Goal: Use online tool/utility: Utilize a website feature to perform a specific function

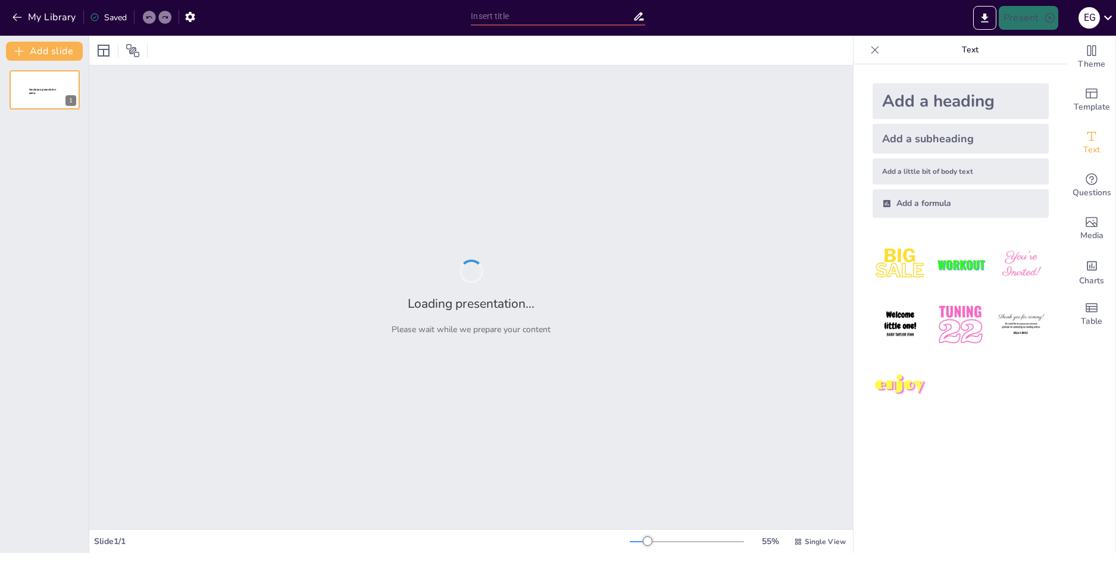
type input "The Future of Edge Computing: Trends, Threats, and Protective Measures"
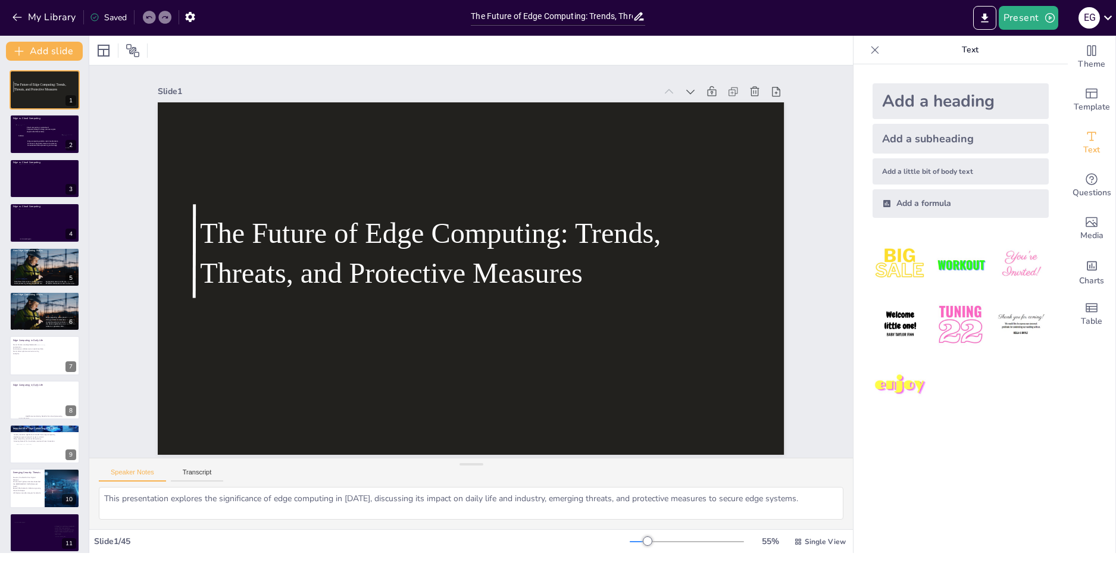
checkbox input "true"
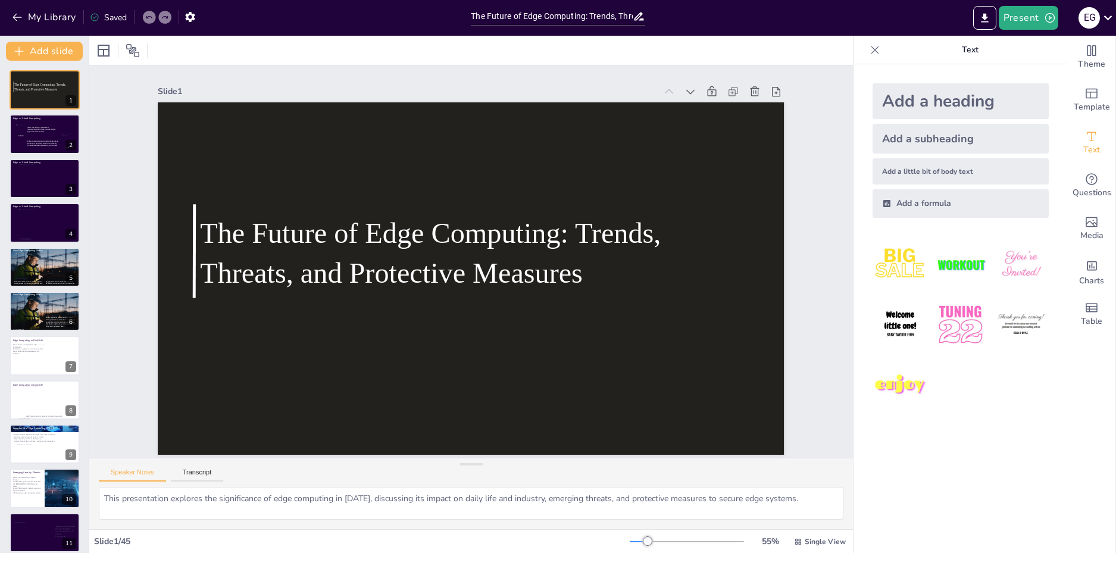
checkbox input "true"
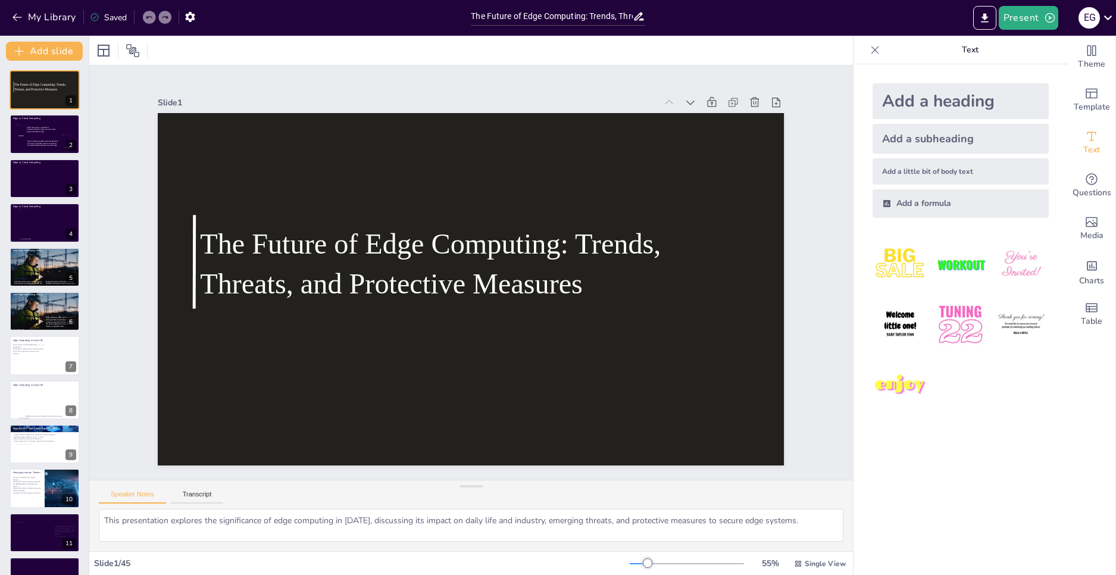
checkbox input "true"
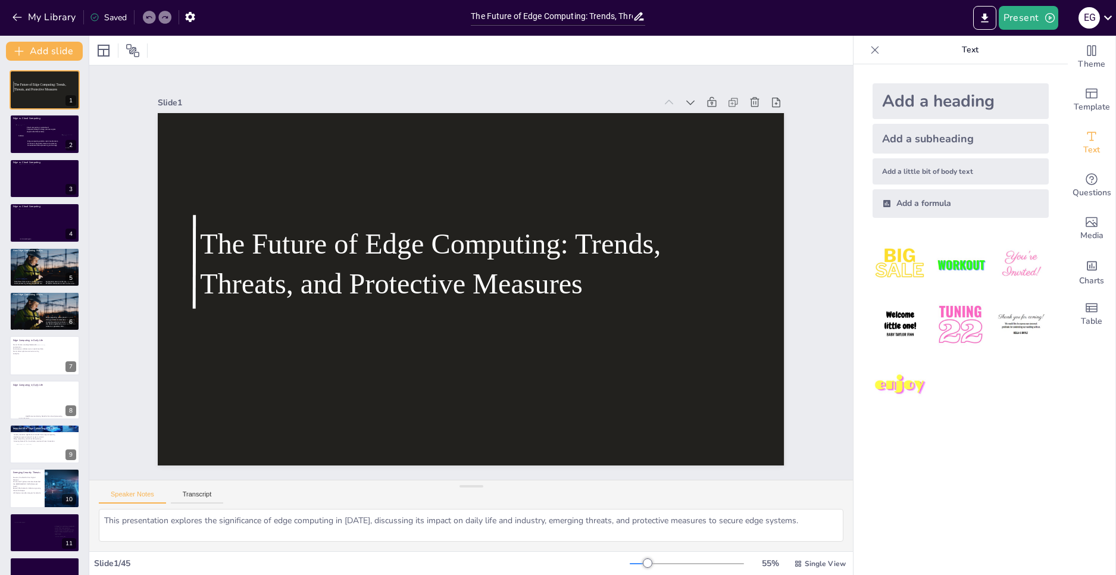
checkbox input "true"
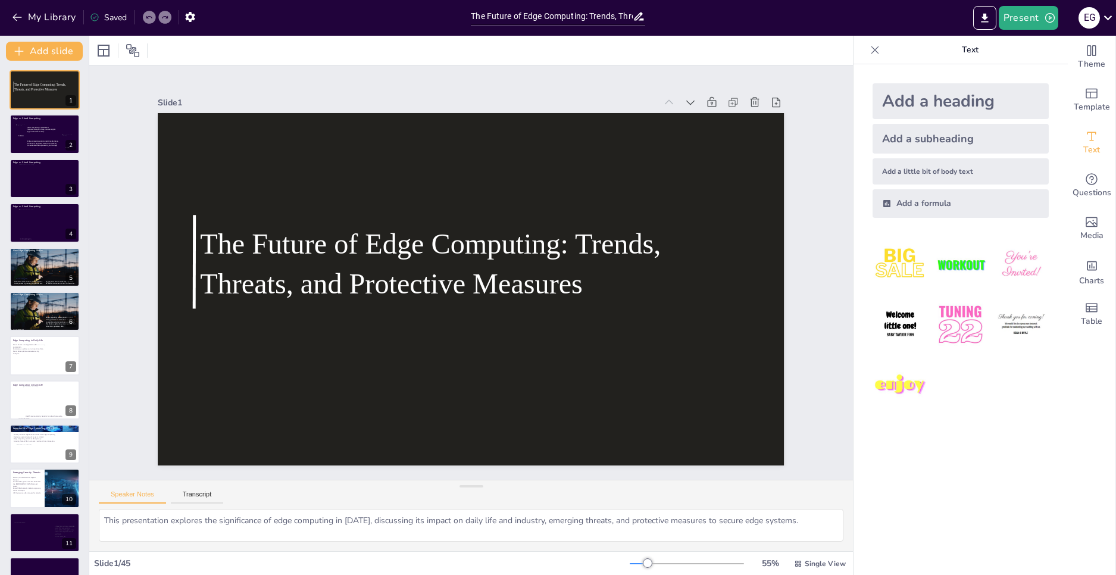
checkbox input "true"
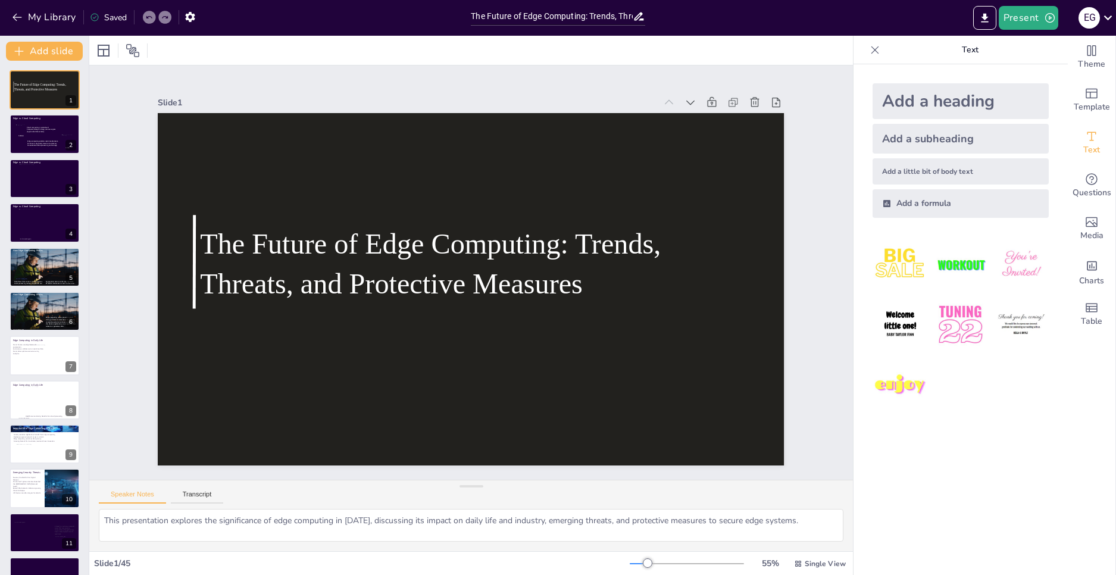
checkbox input "true"
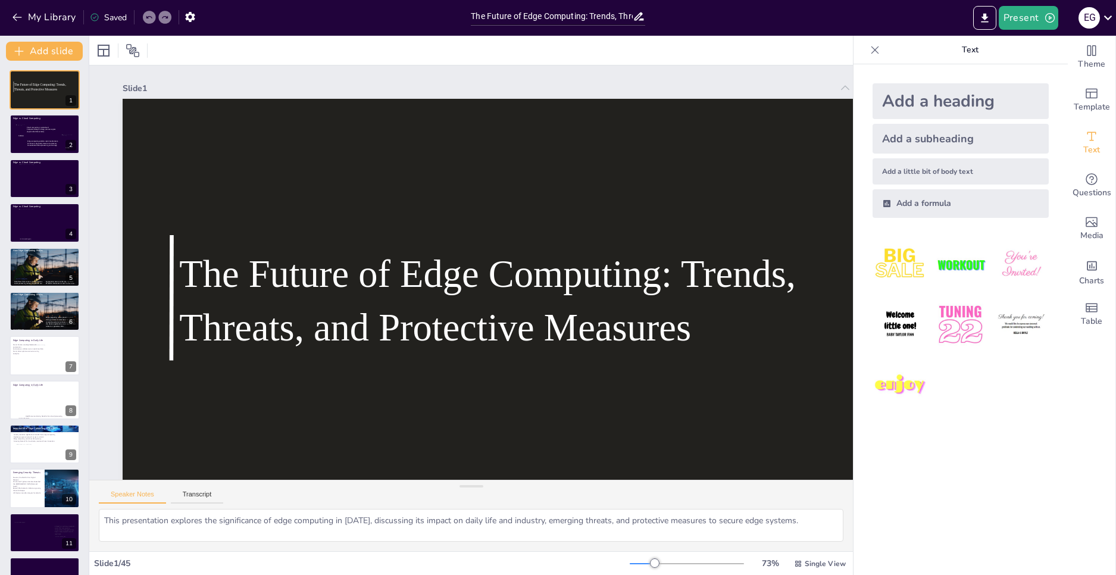
checkbox input "true"
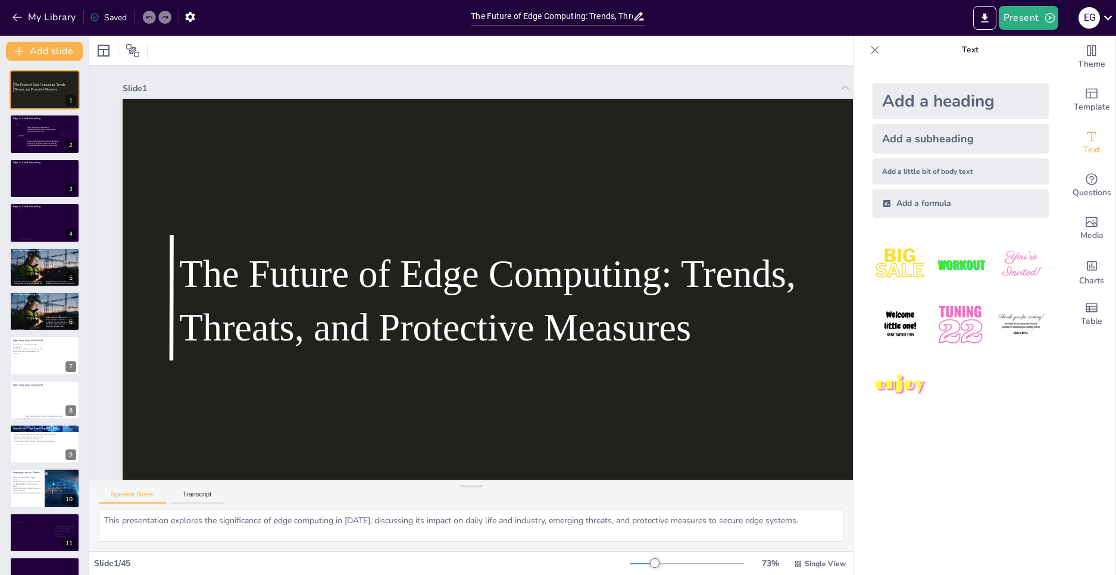
checkbox input "true"
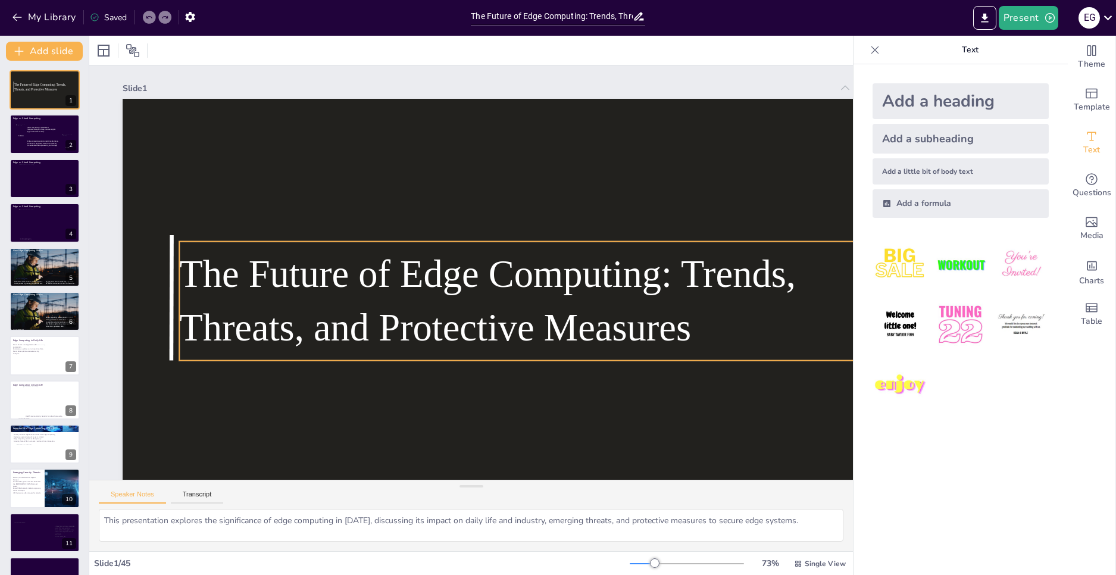
checkbox input "true"
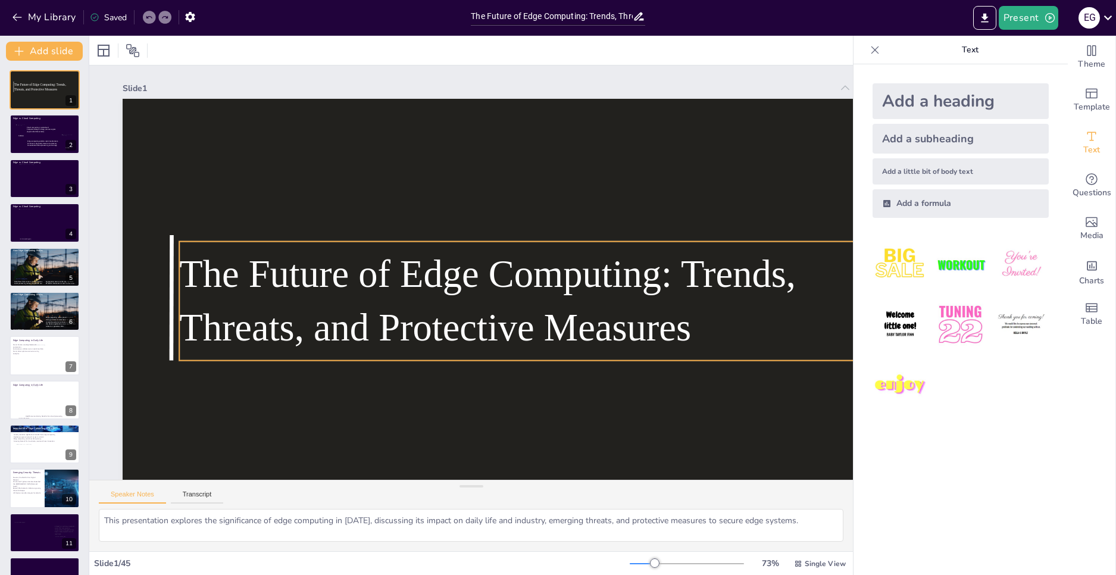
checkbox input "true"
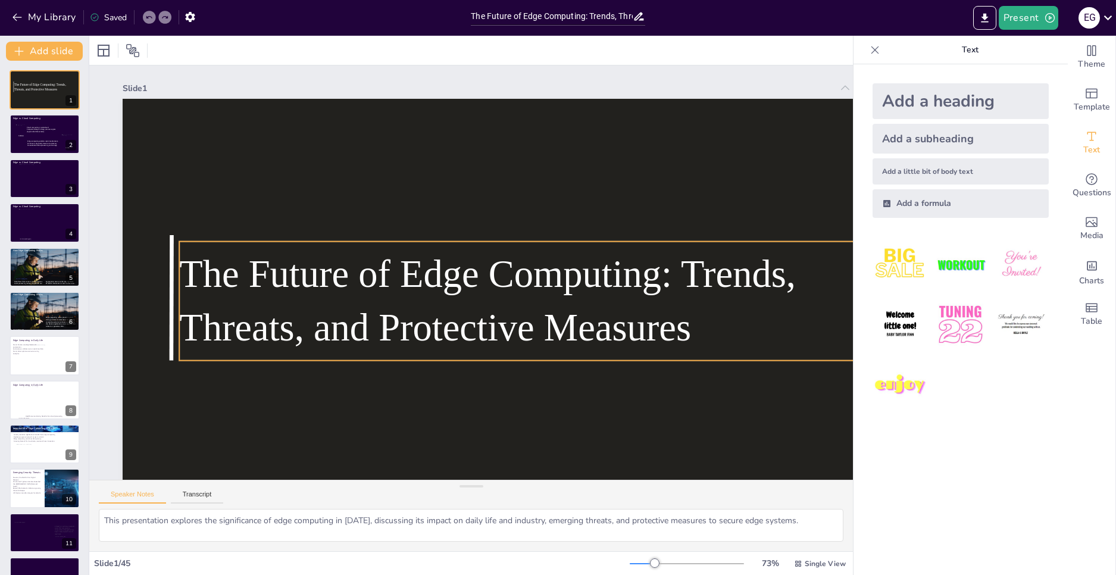
checkbox input "true"
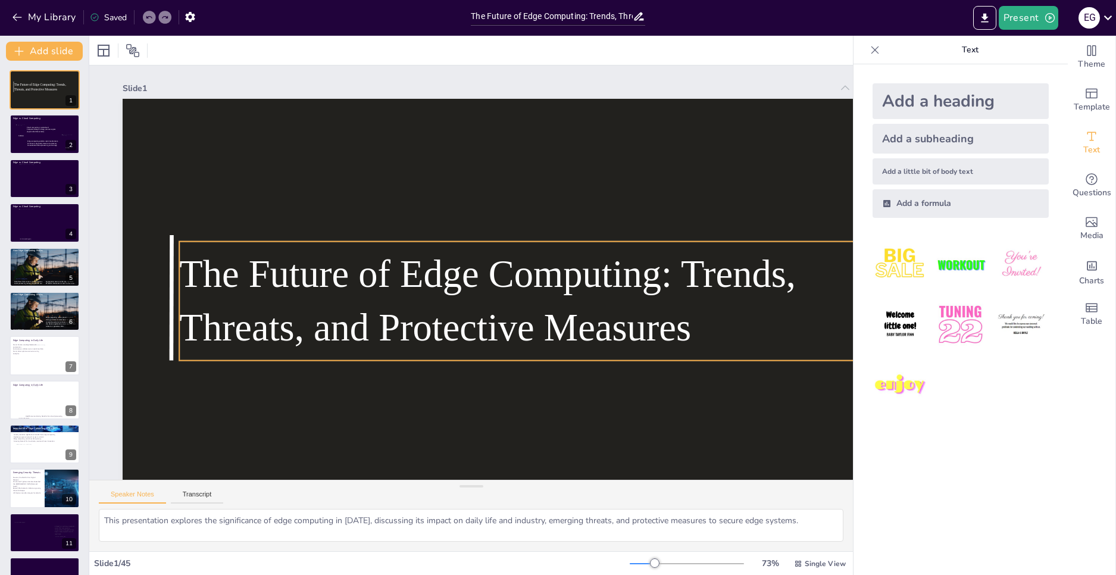
checkbox input "true"
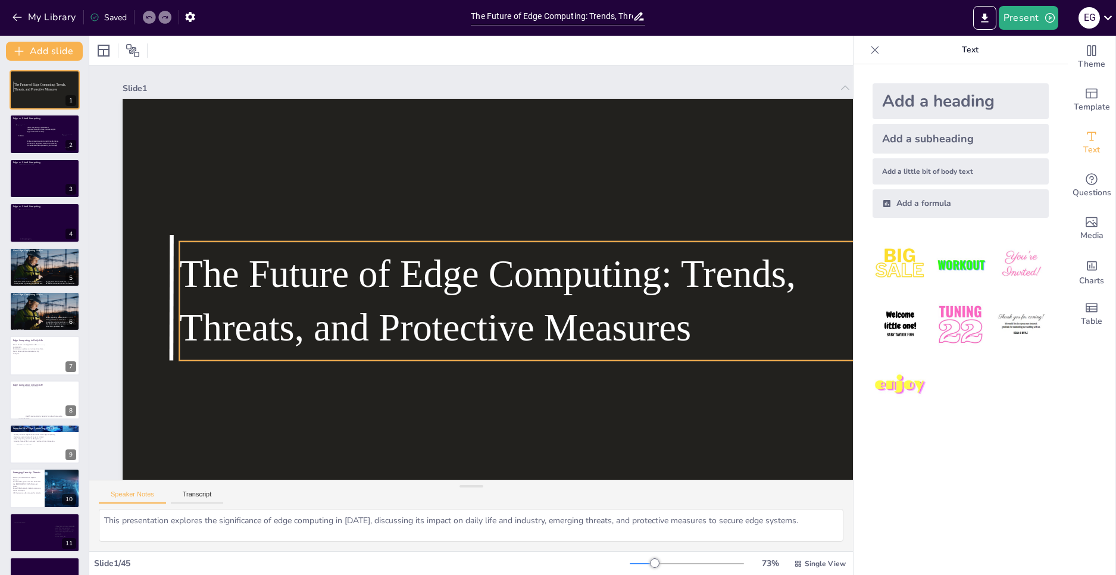
checkbox input "true"
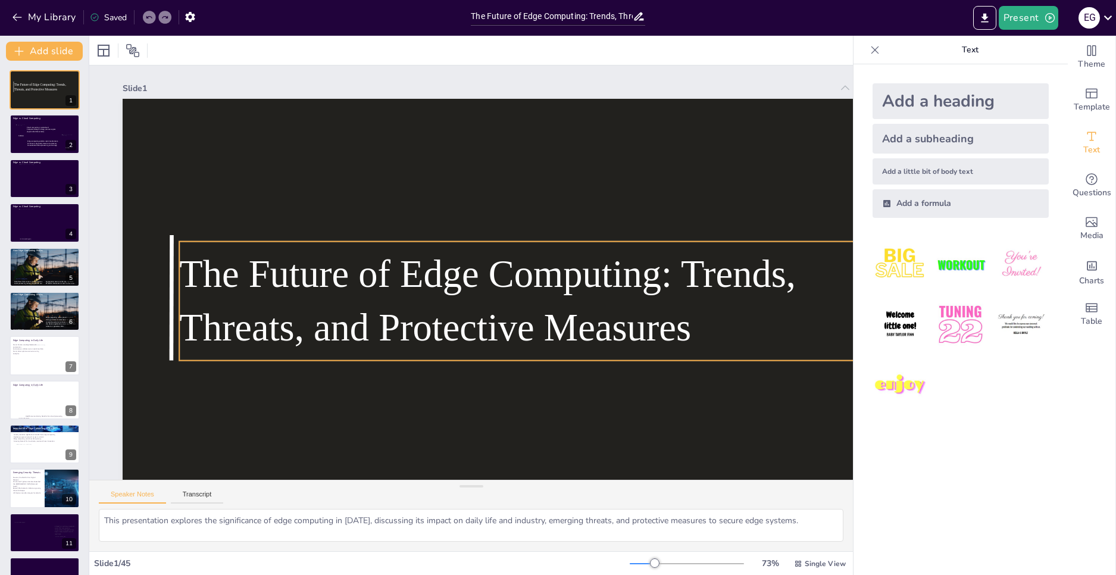
checkbox input "true"
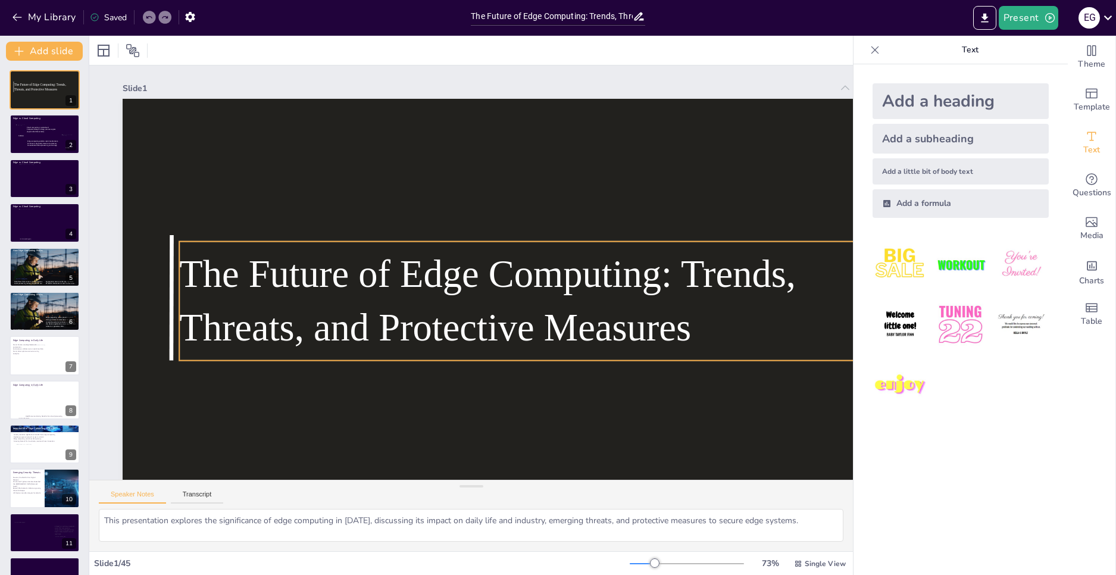
checkbox input "true"
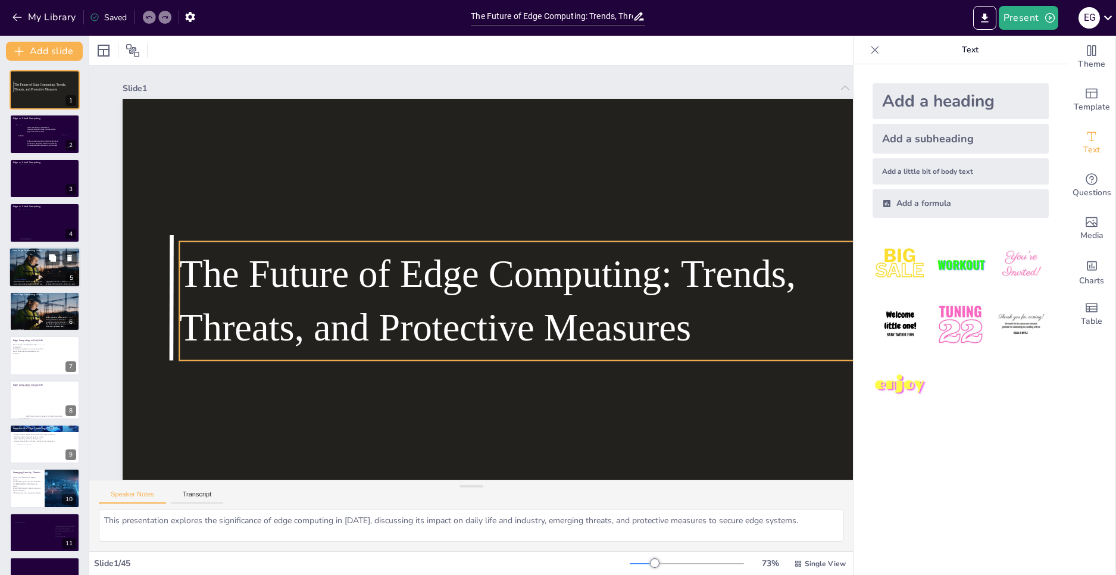
checkbox input "true"
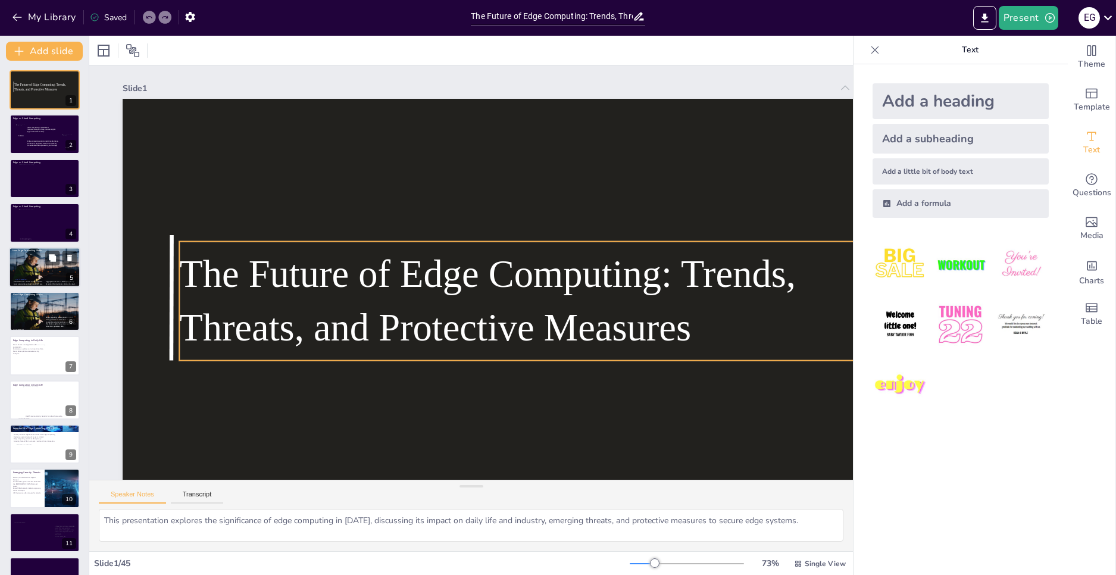
checkbox input "true"
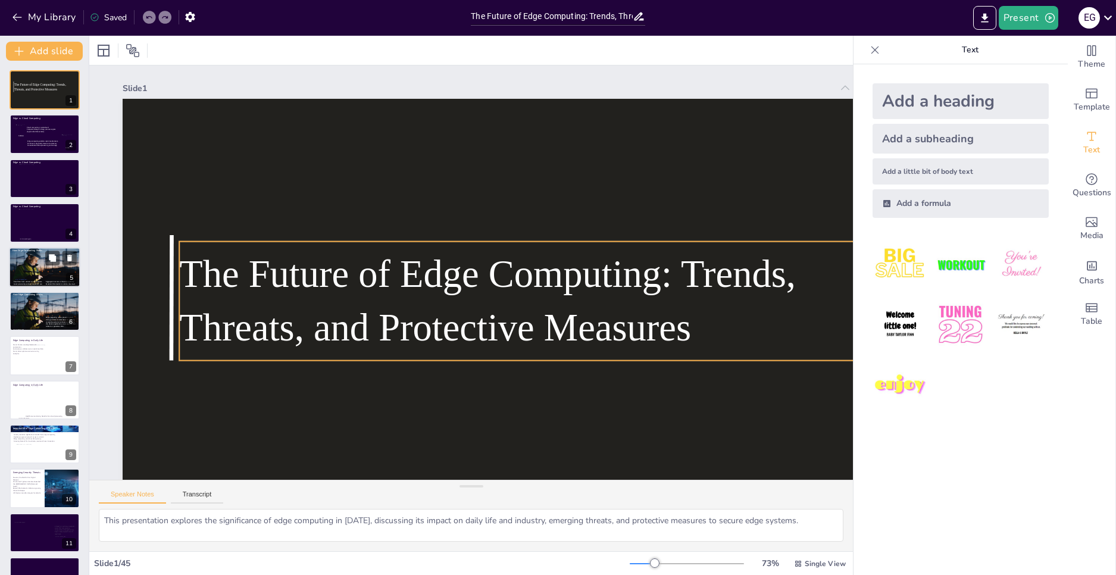
checkbox input "true"
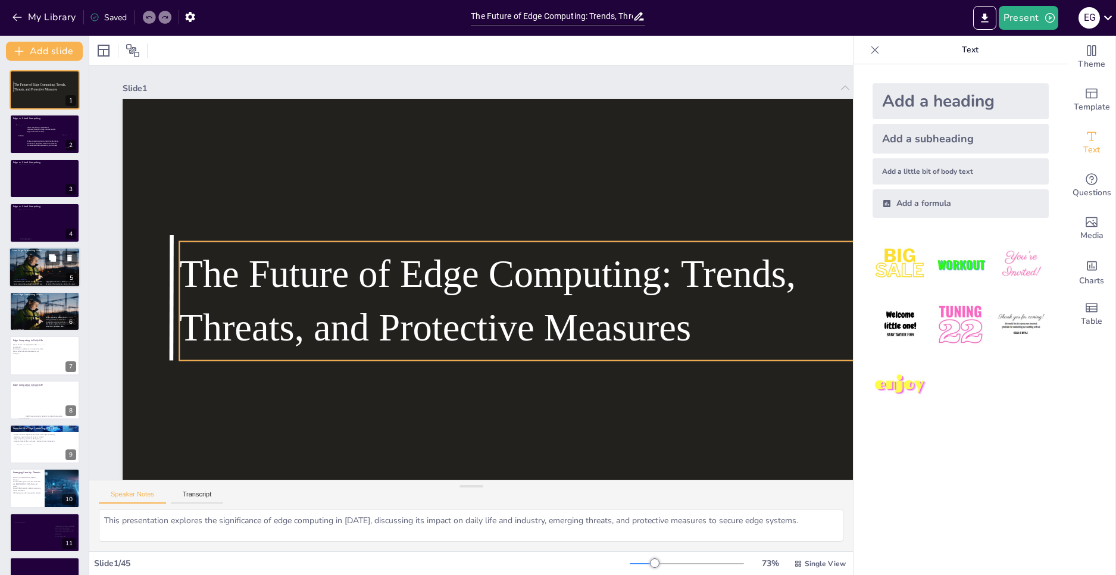
checkbox input "true"
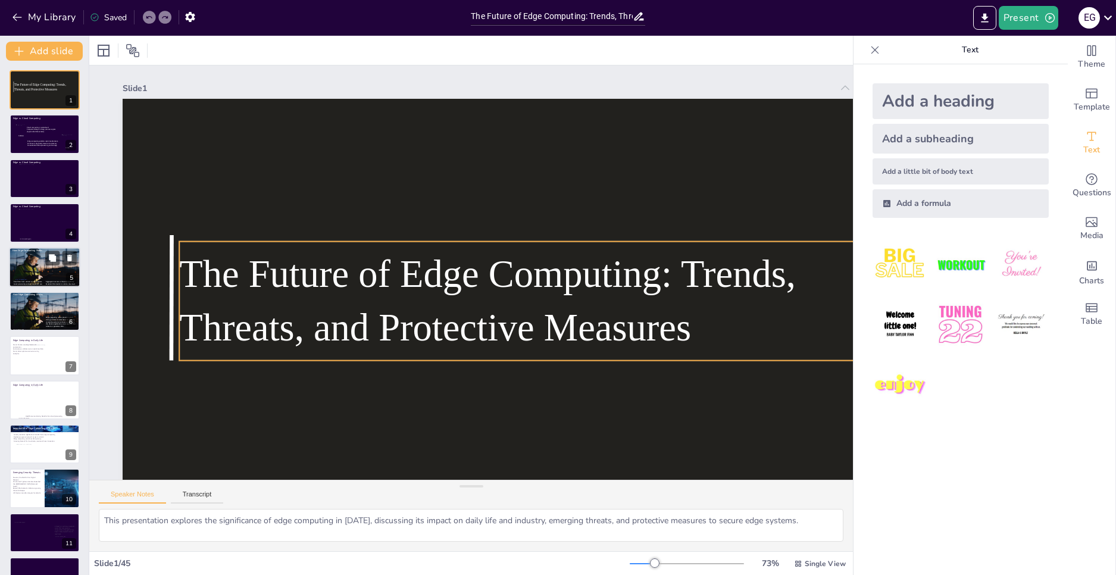
checkbox input "true"
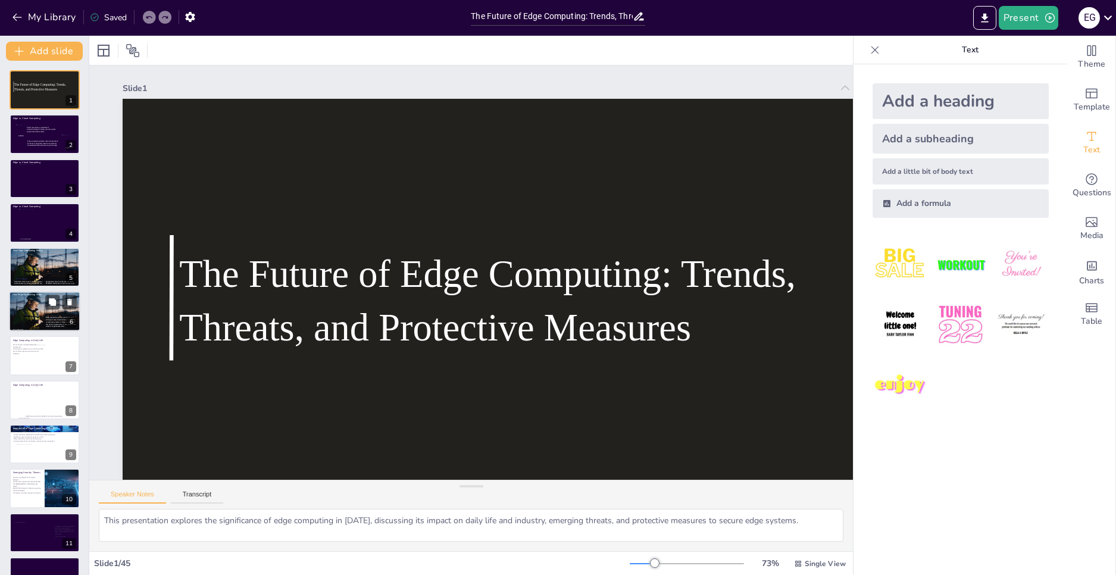
checkbox input "true"
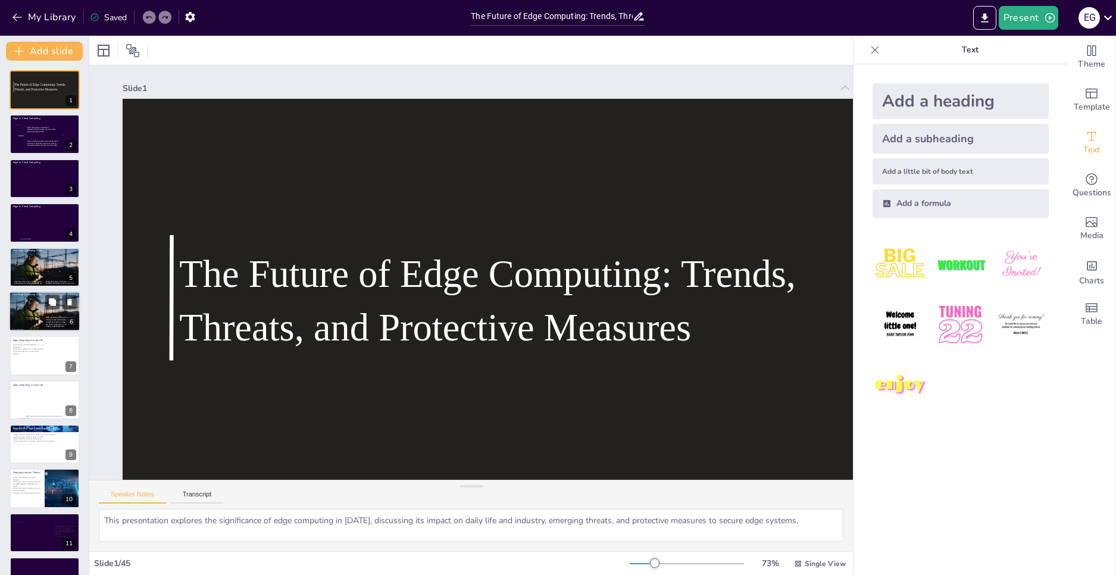
checkbox input "true"
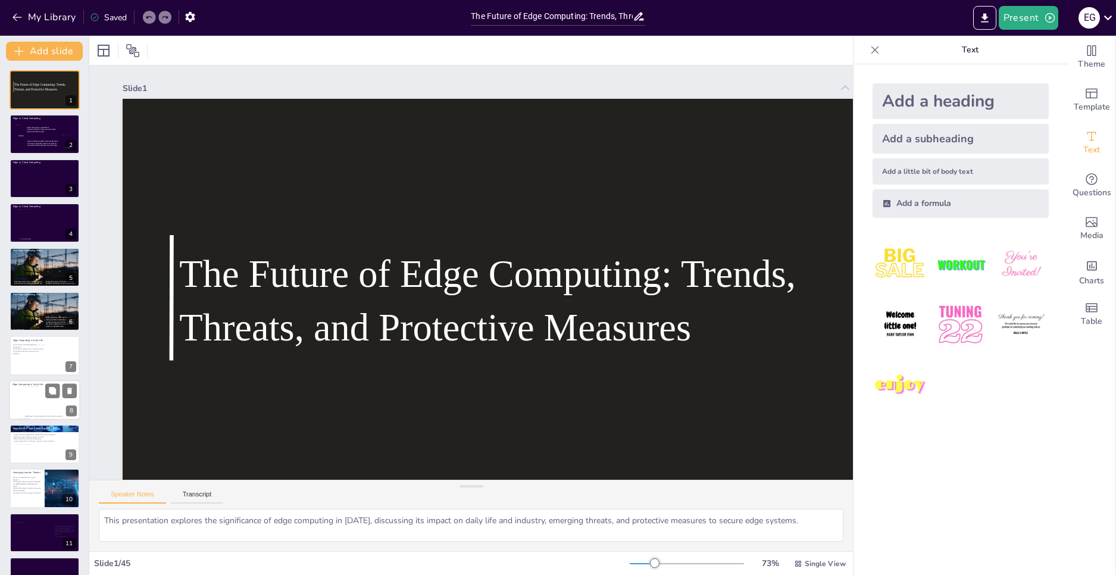
checkbox input "true"
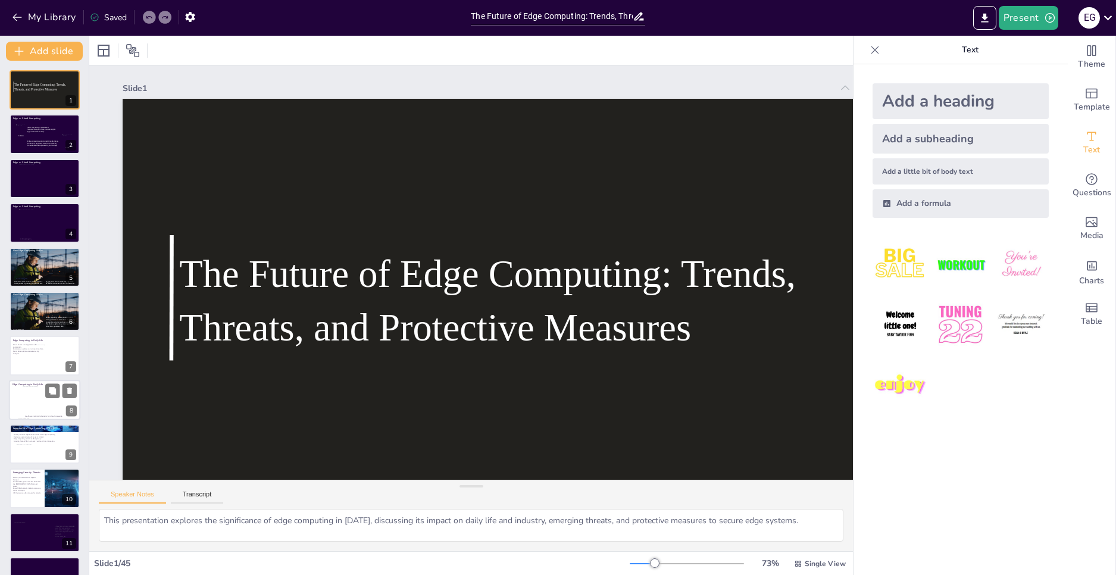
checkbox input "true"
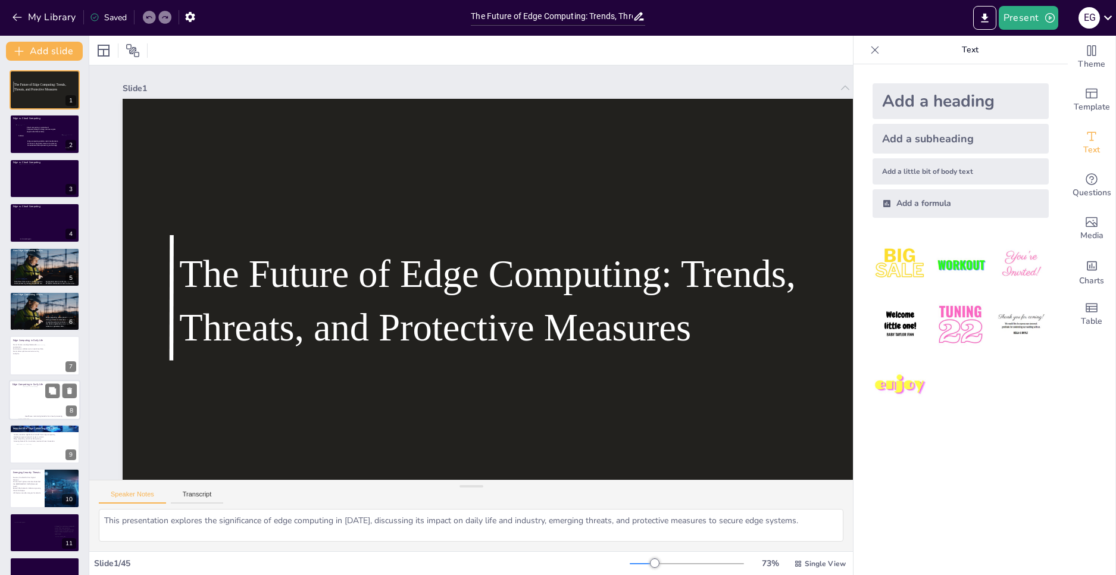
checkbox input "true"
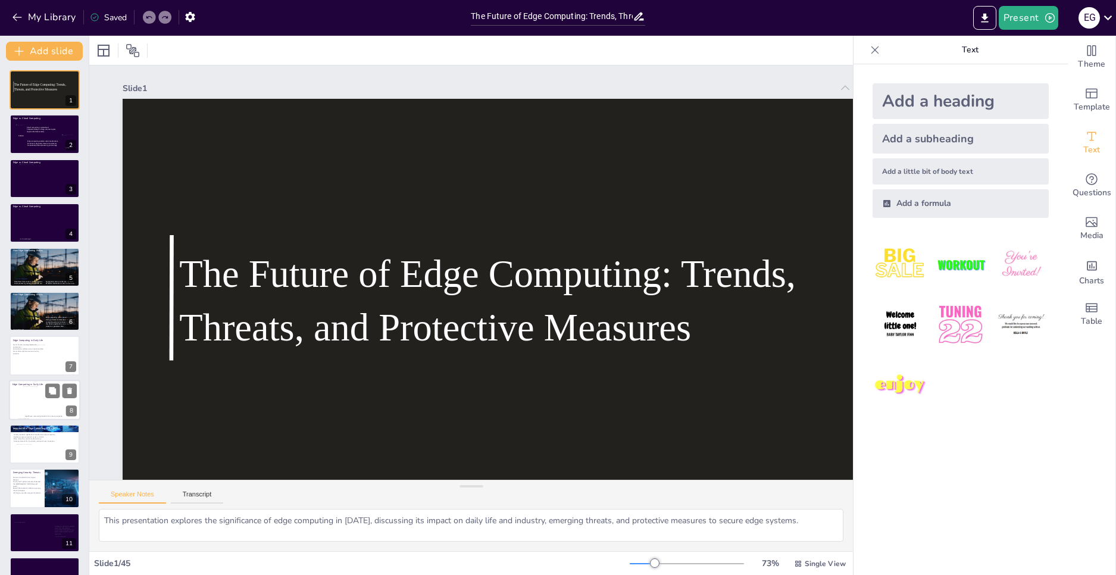
checkbox input "true"
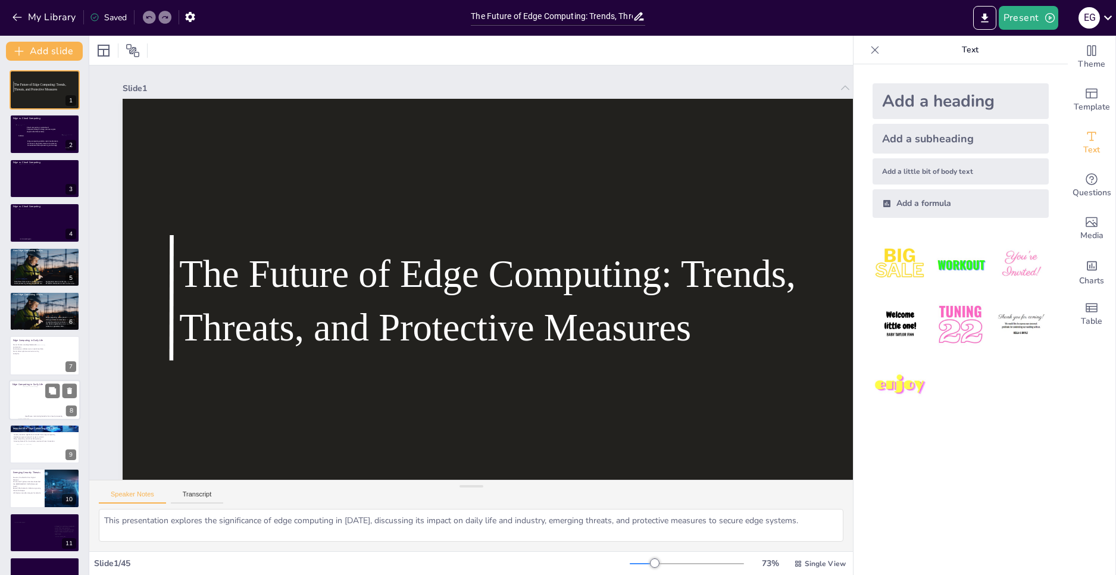
checkbox input "true"
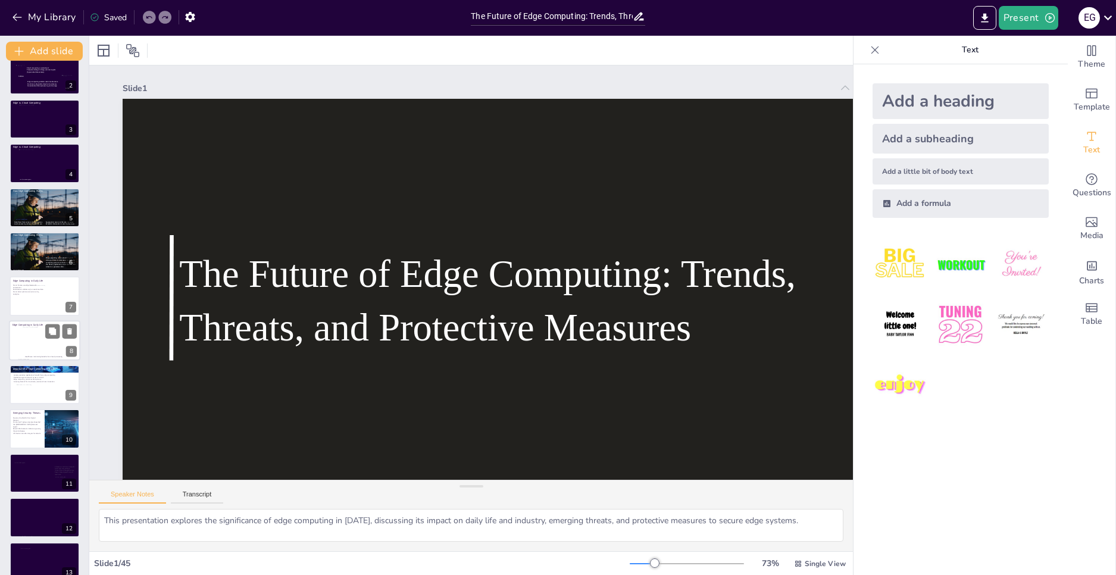
checkbox input "true"
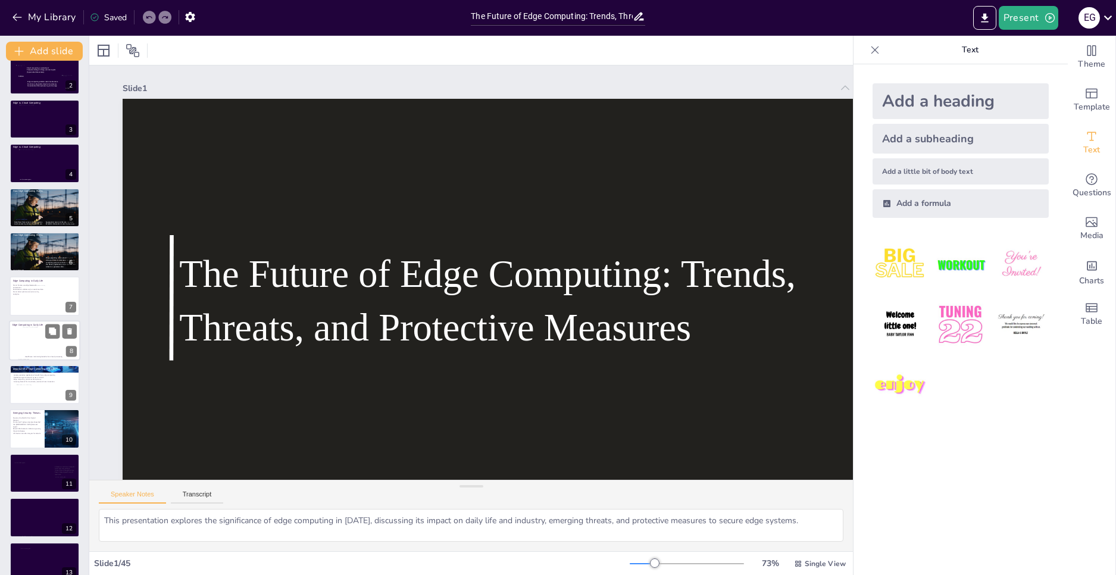
checkbox input "true"
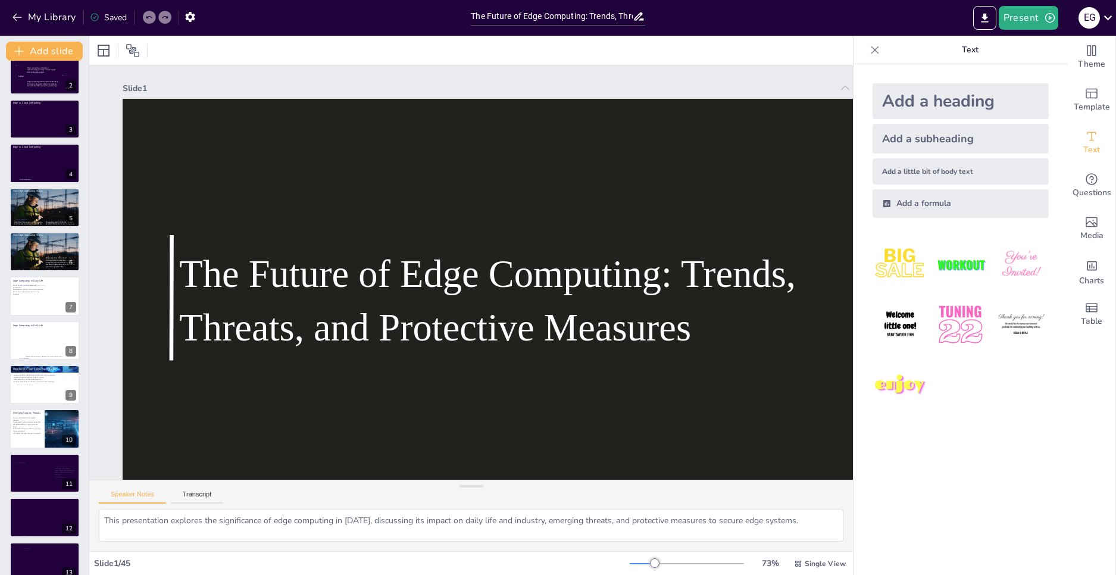
checkbox input "true"
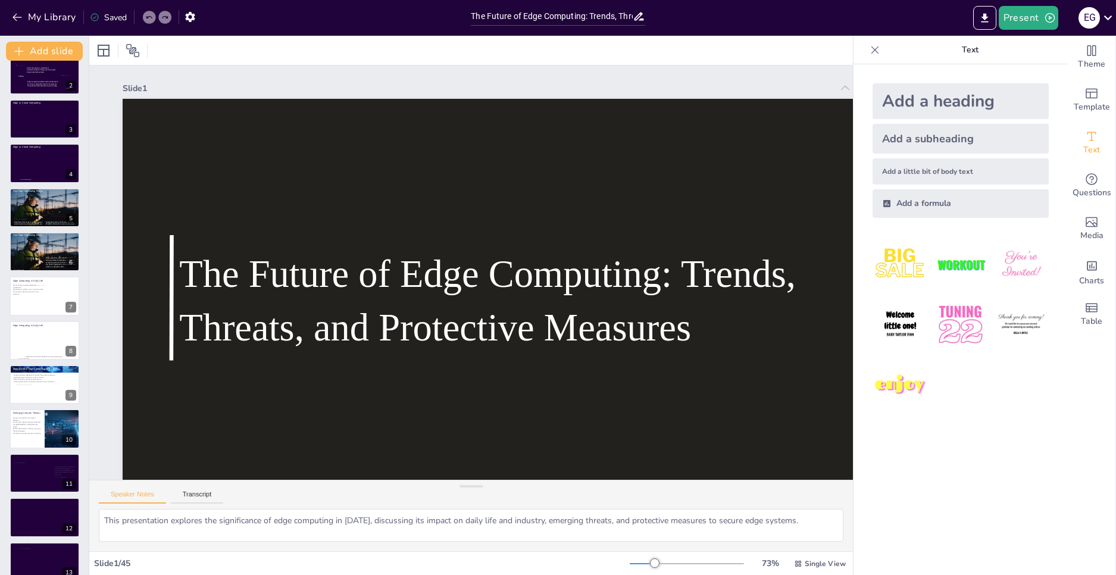
checkbox input "true"
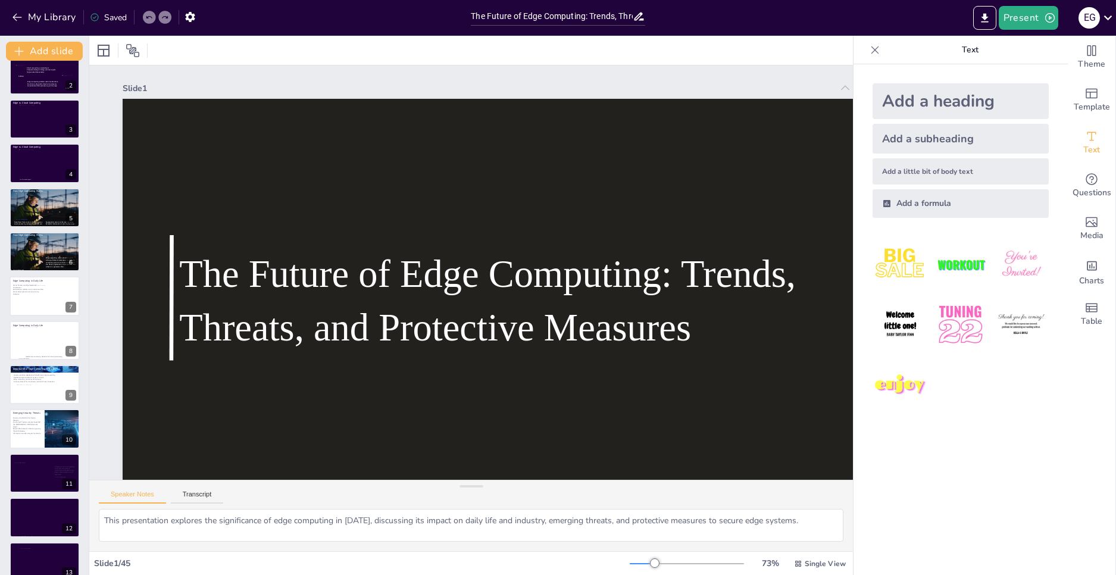
checkbox input "true"
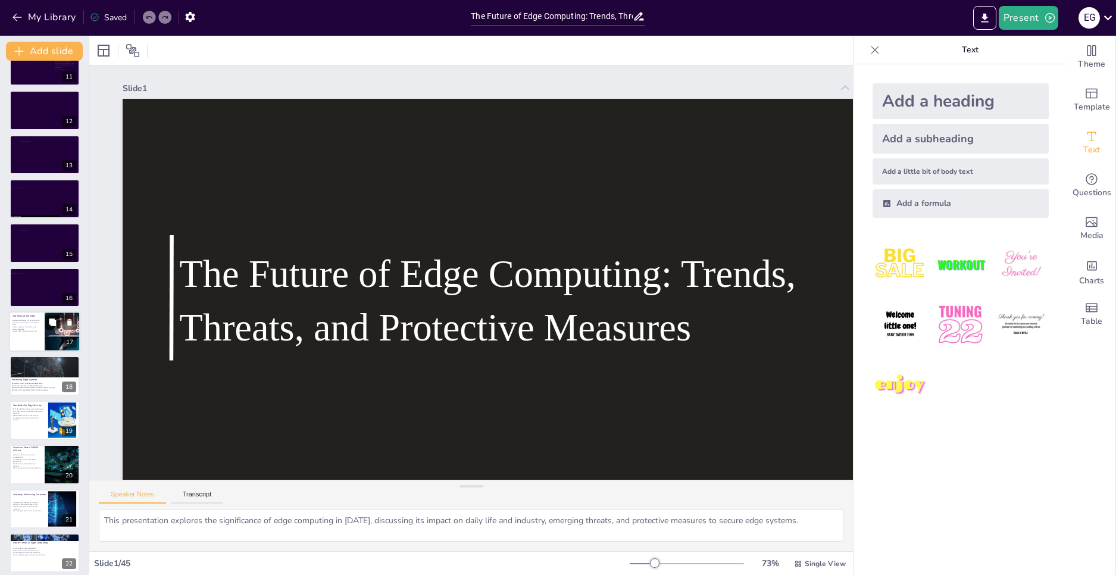
checkbox input "true"
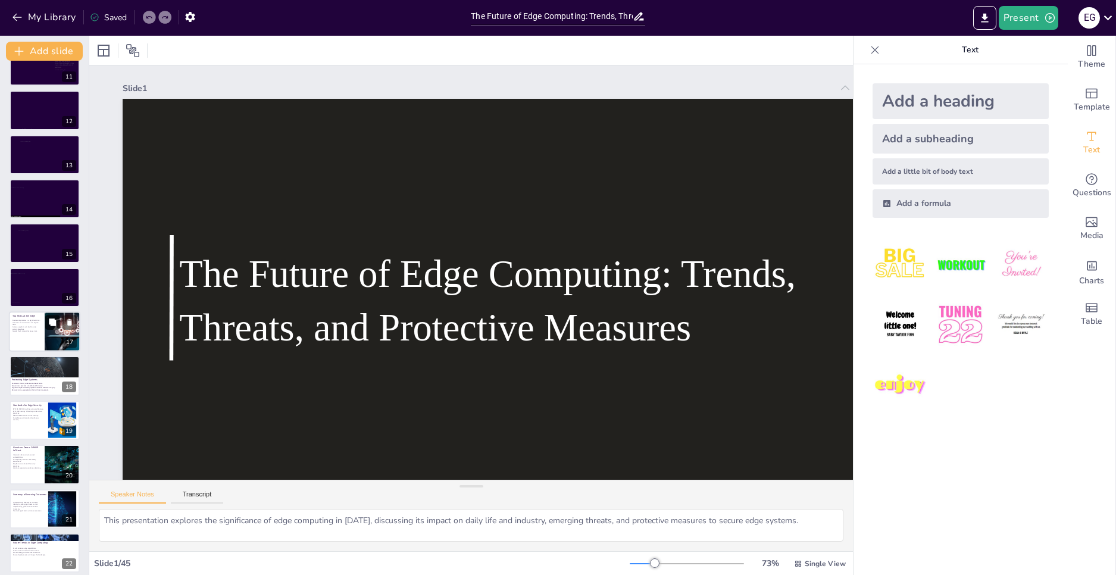
checkbox input "true"
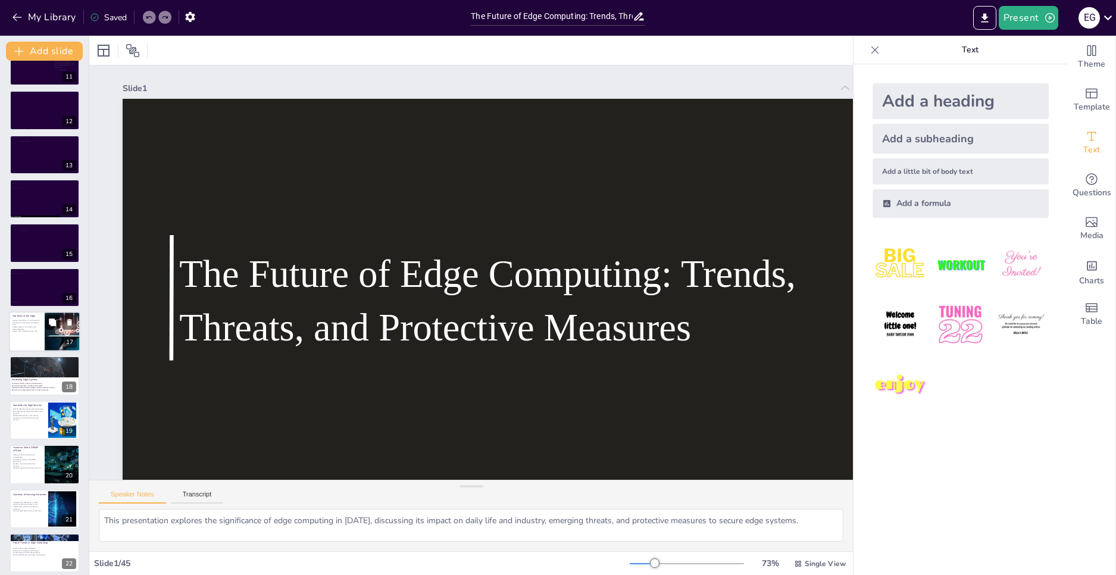
checkbox input "true"
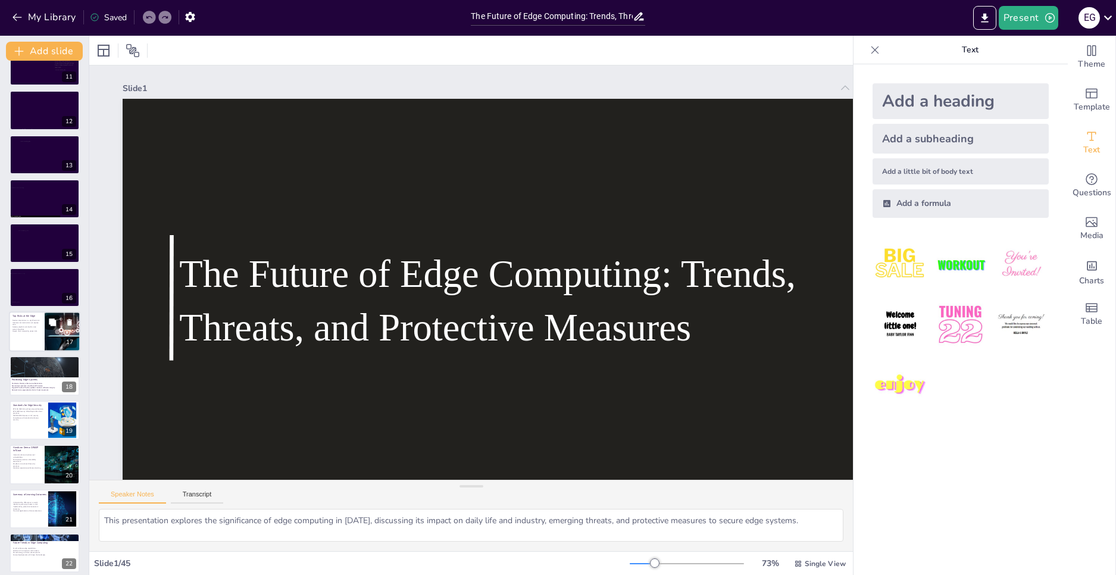
checkbox input "true"
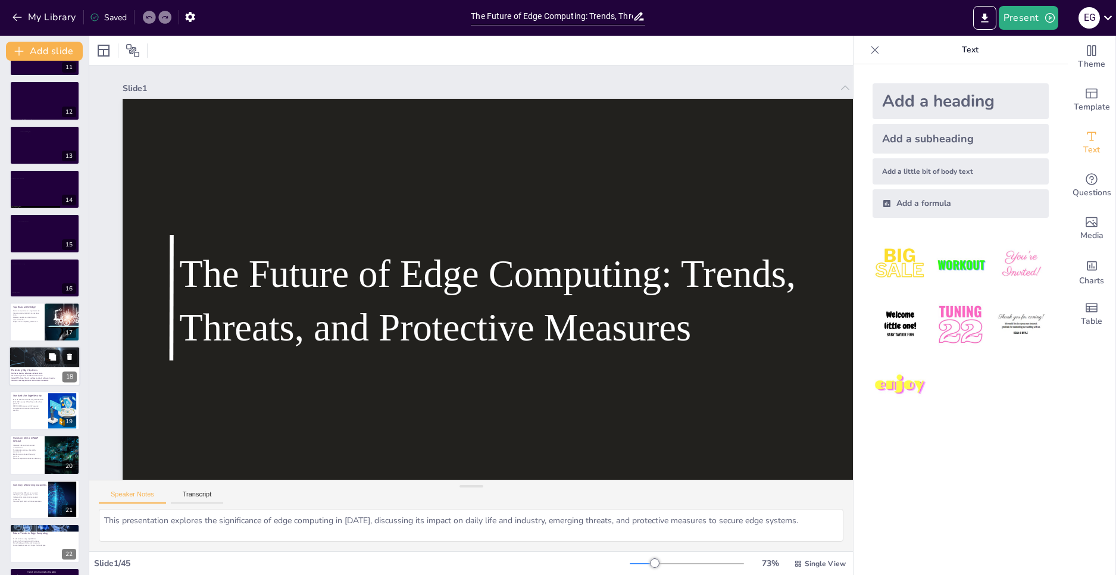
checkbox input "true"
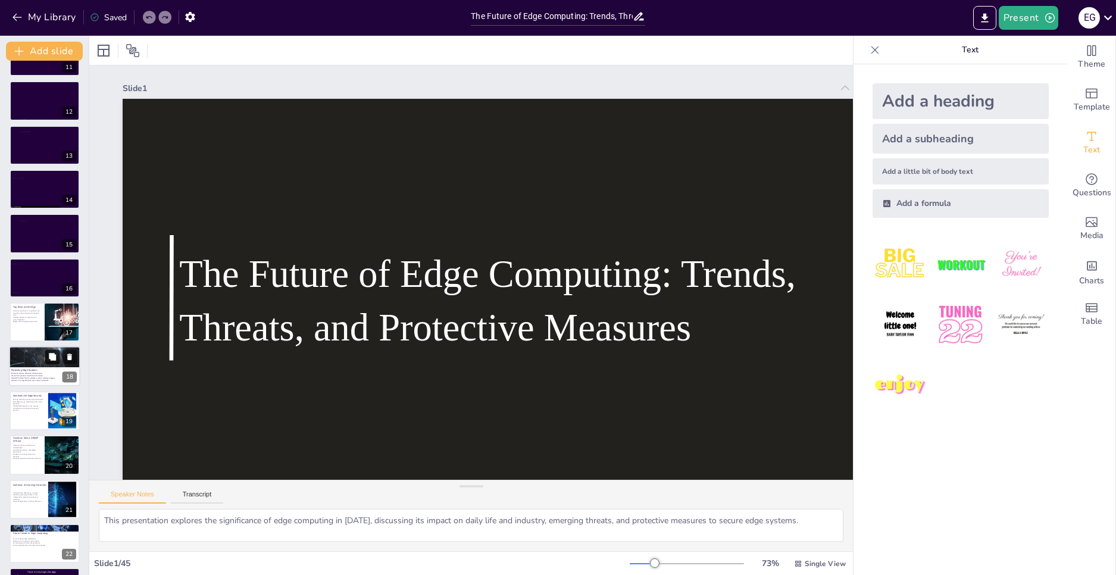
checkbox input "true"
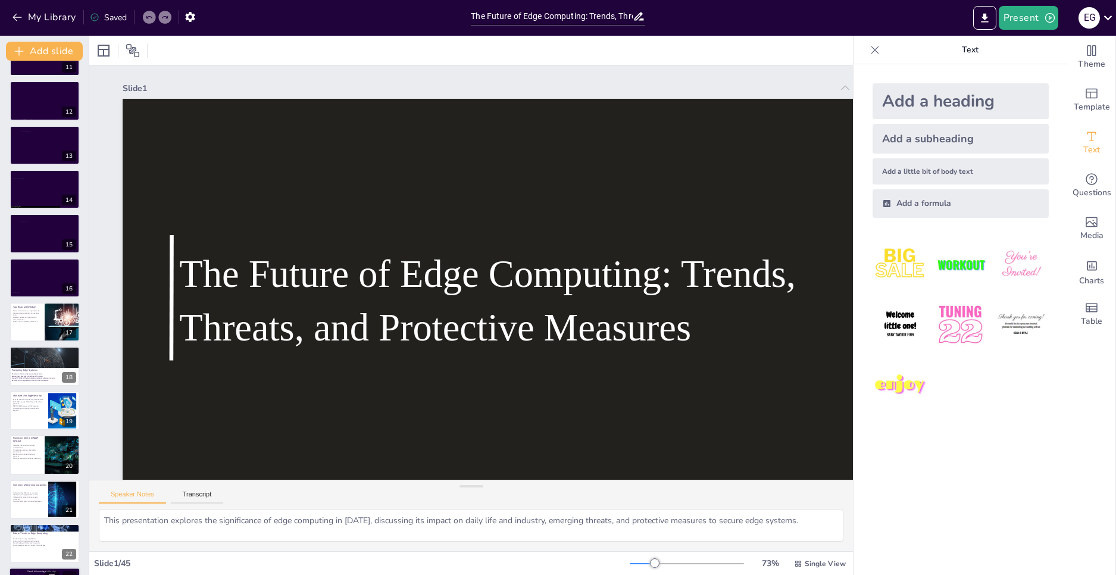
checkbox input "true"
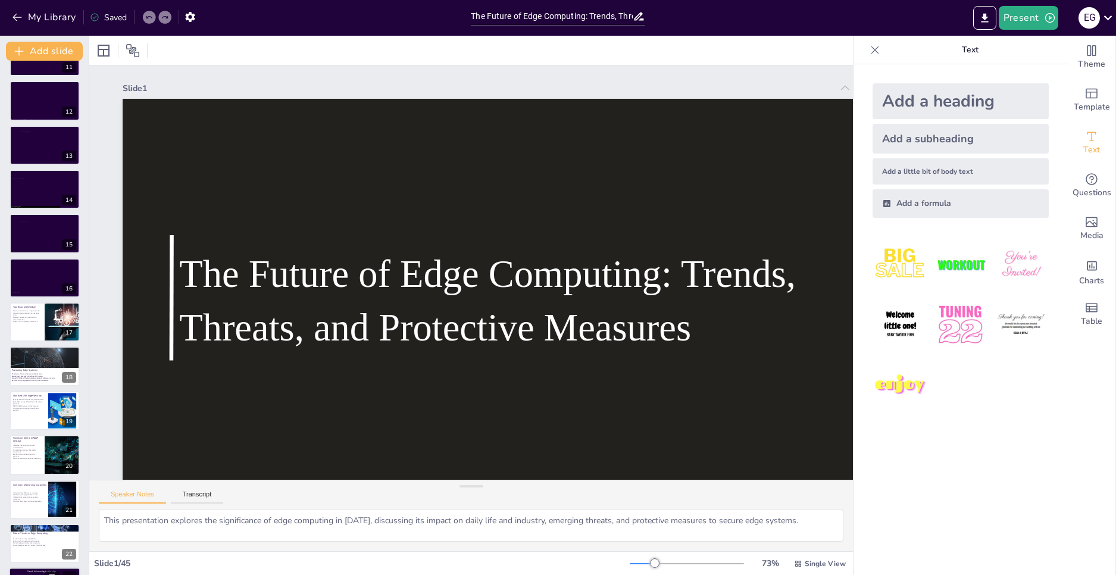
checkbox input "true"
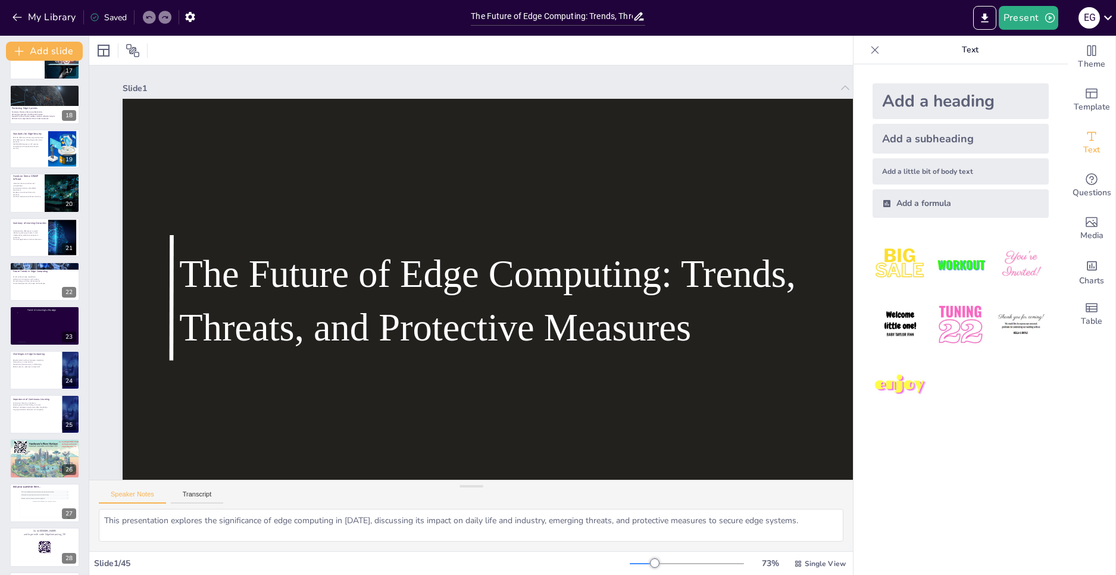
checkbox input "true"
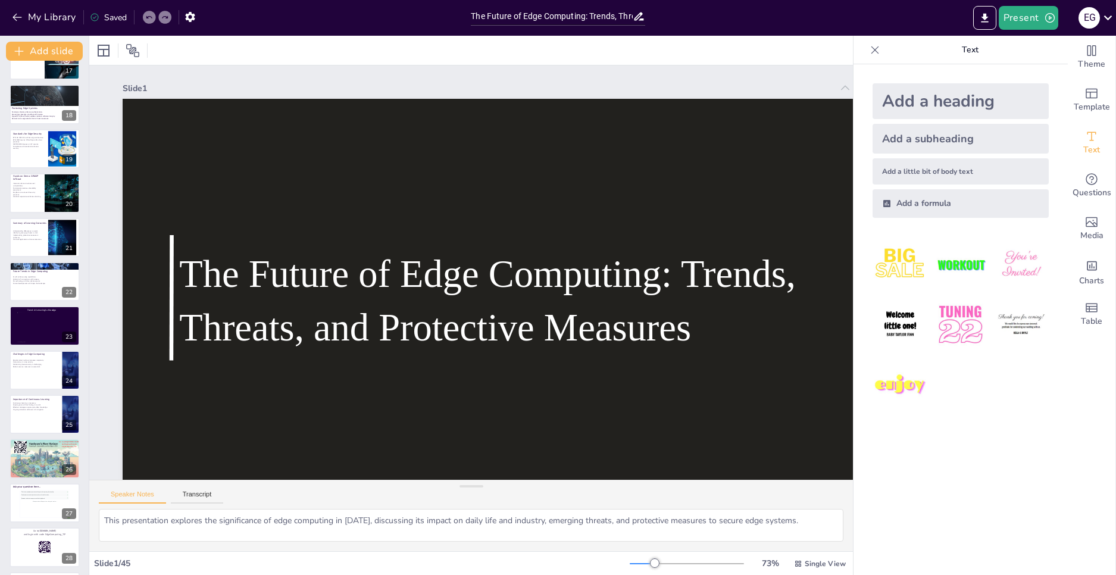
checkbox input "true"
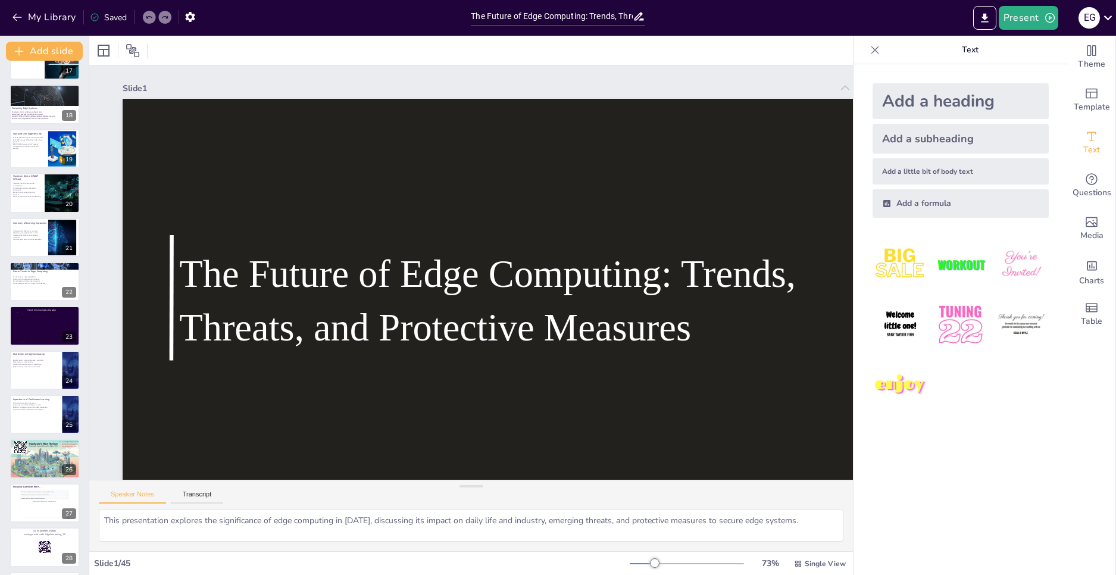
checkbox input "true"
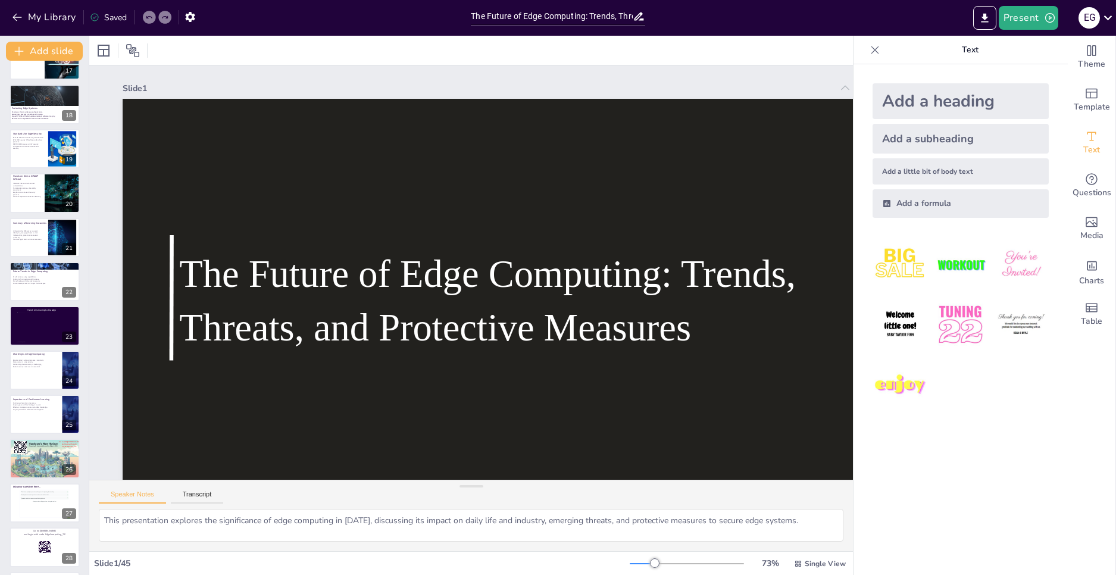
checkbox input "true"
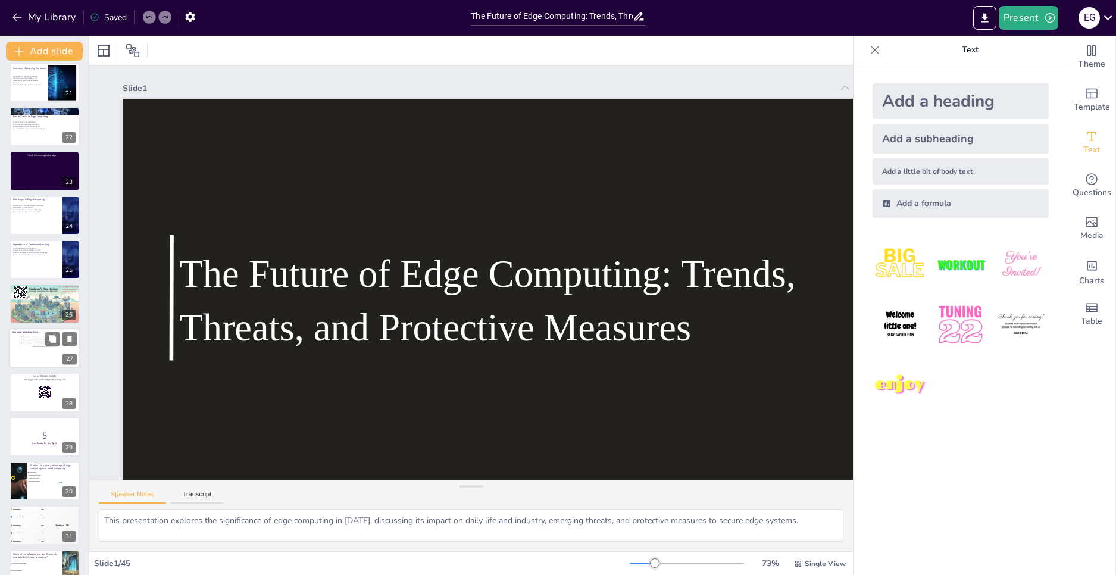
checkbox input "true"
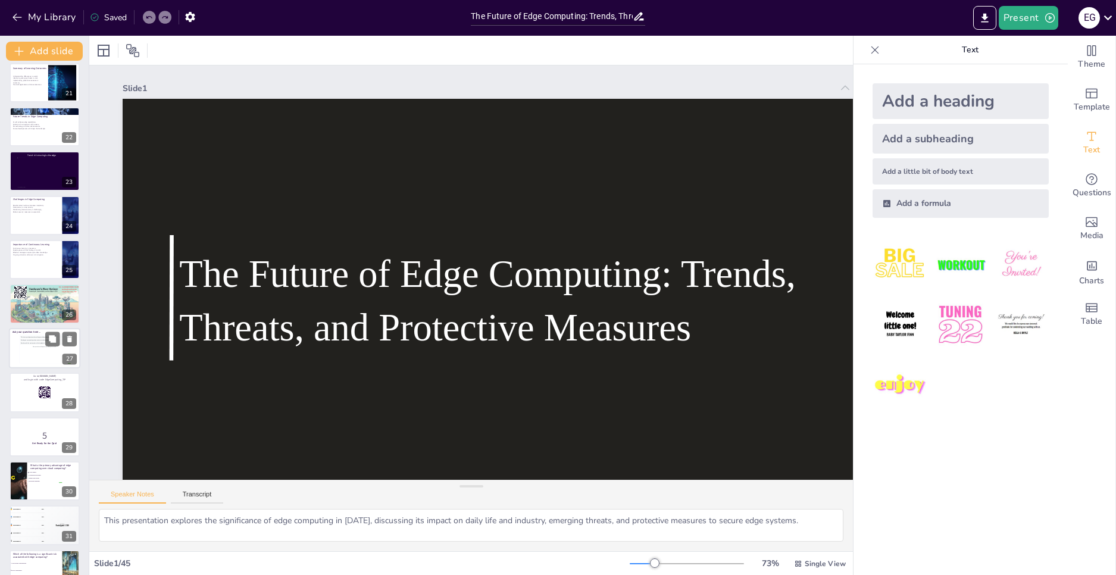
checkbox input "true"
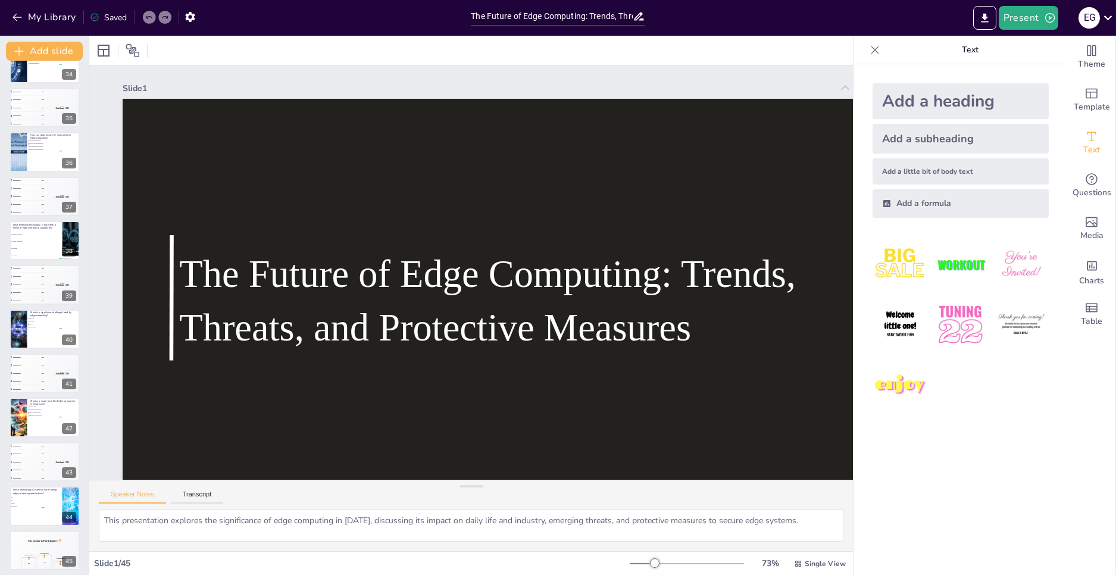
scroll to position [1492, 0]
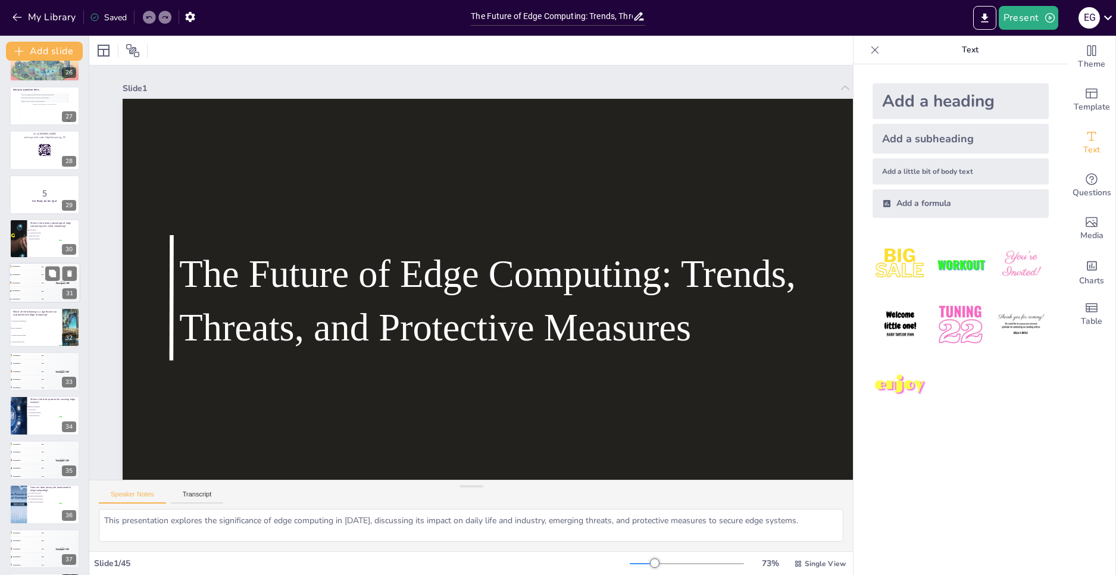
click at [22, 289] on div "4 Participant 4 200" at bounding box center [27, 291] width 36 height 8
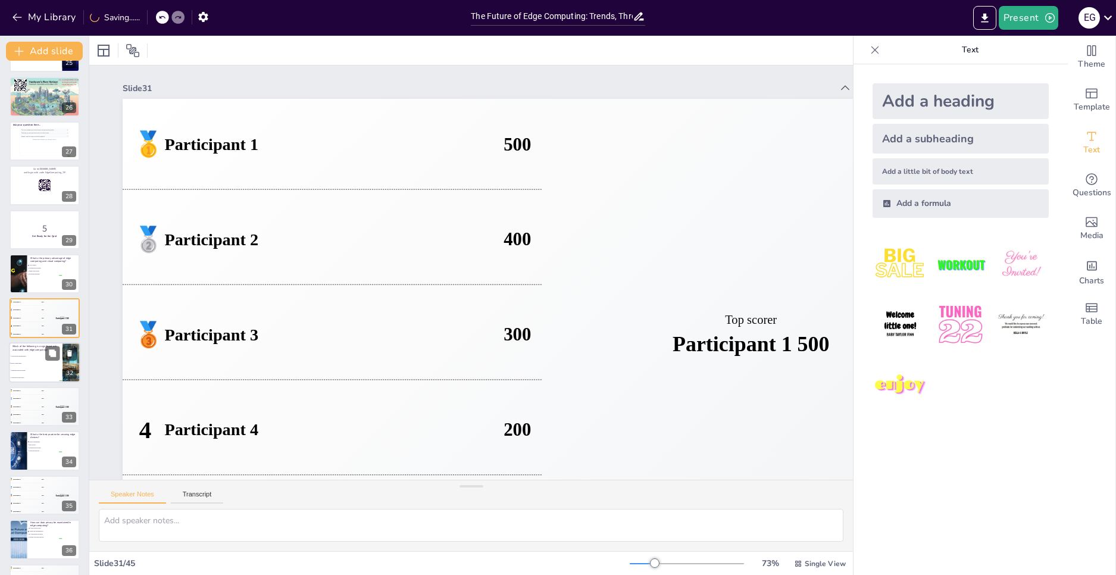
click at [31, 360] on li "Device compromise" at bounding box center [36, 362] width 54 height 7
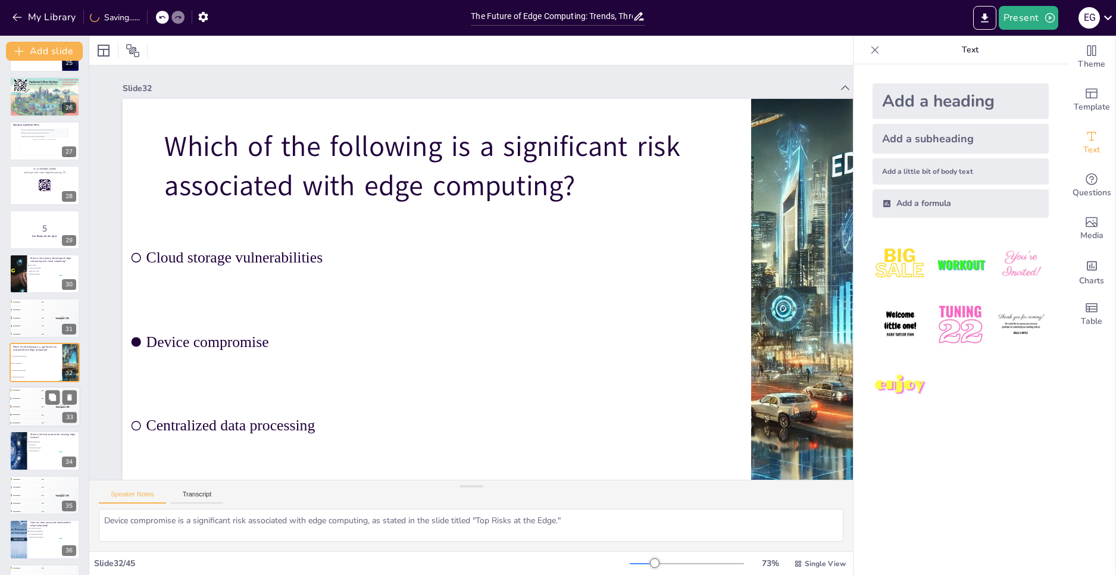
scroll to position [1144, 0]
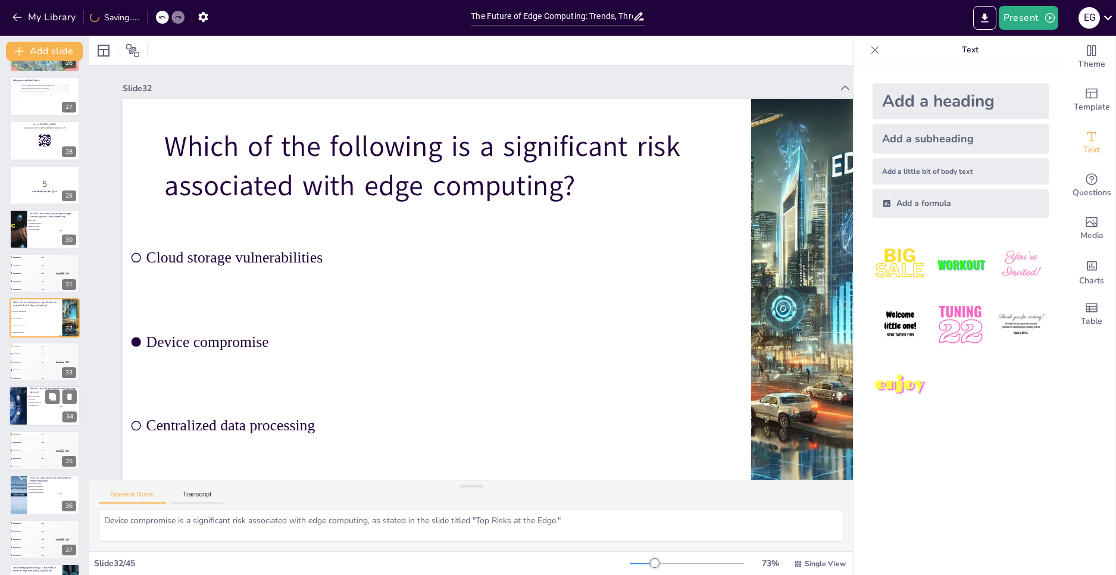
click at [30, 399] on span "Data storage" at bounding box center [45, 400] width 33 height 2
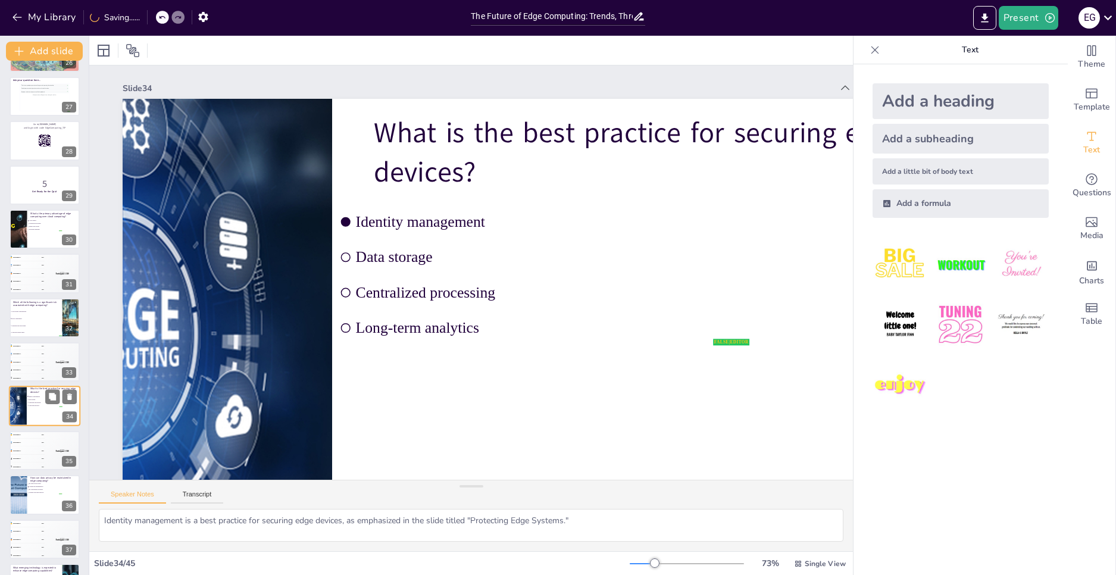
scroll to position [1233, 0]
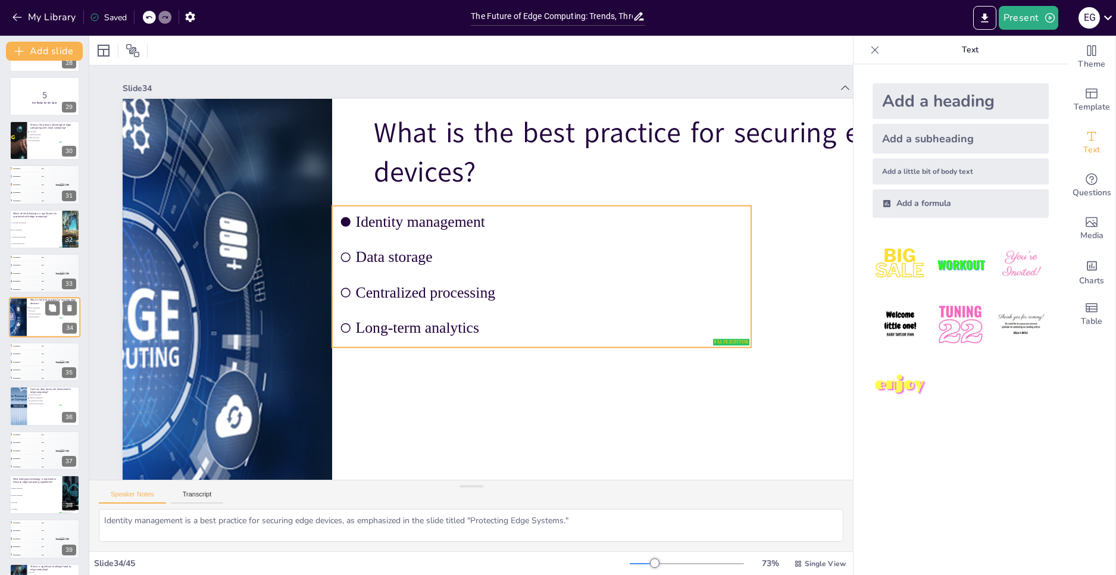
click at [27, 317] on li "Long-term analytics" at bounding box center [45, 316] width 36 height 3
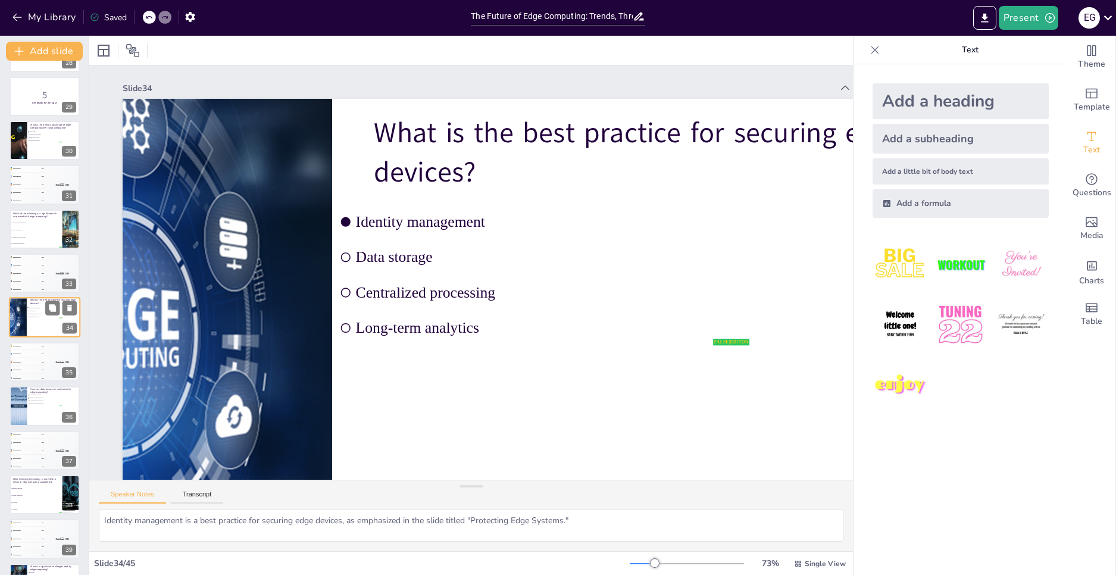
scroll to position [62, 0]
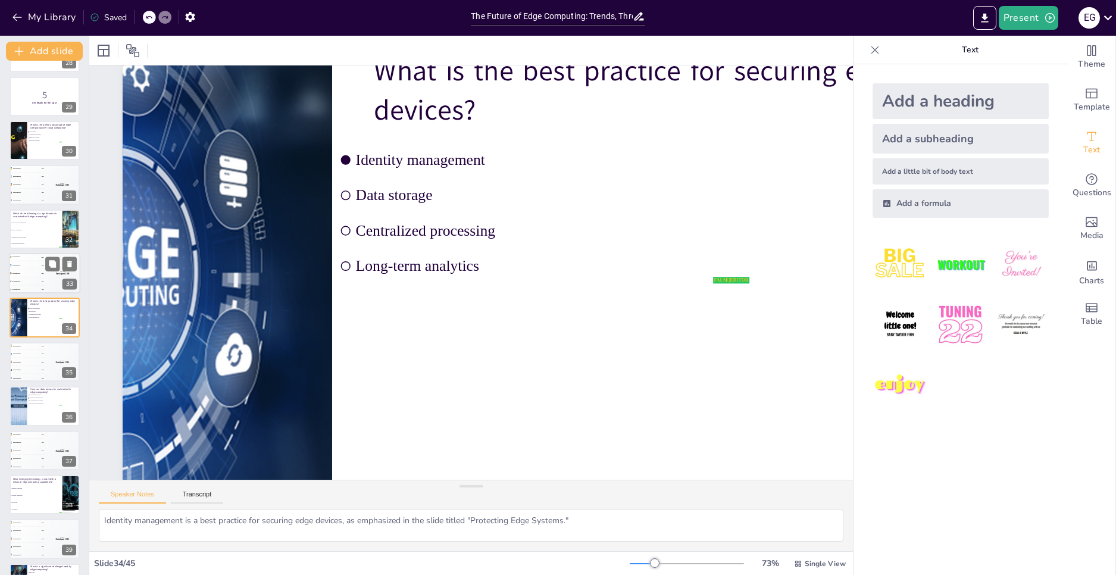
click at [33, 275] on div "🥉 Participant 3 300" at bounding box center [27, 274] width 36 height 8
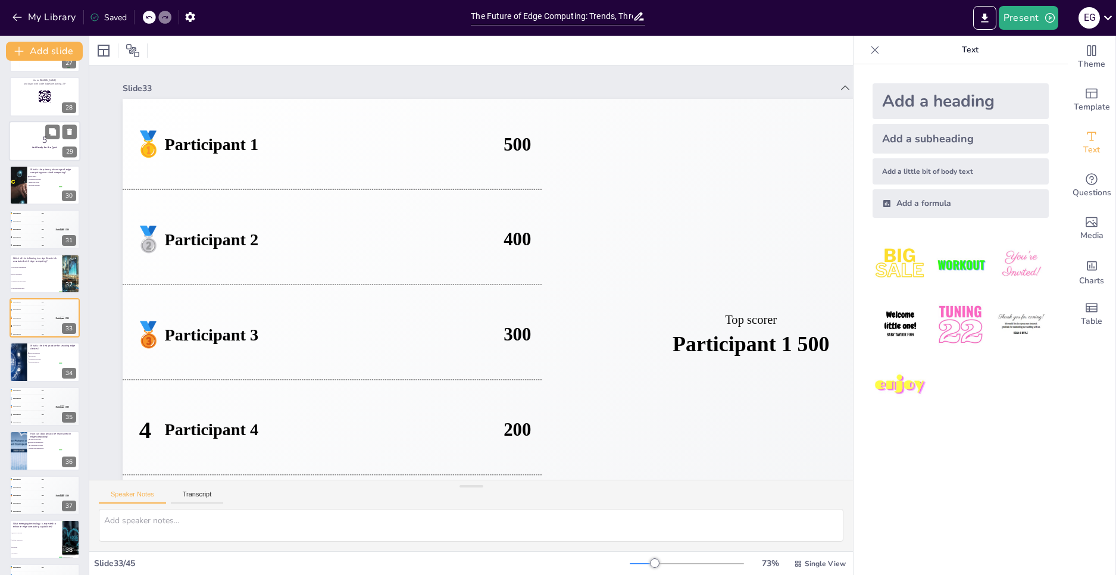
click at [23, 240] on div "4 Participant 4 200" at bounding box center [27, 237] width 35 height 8
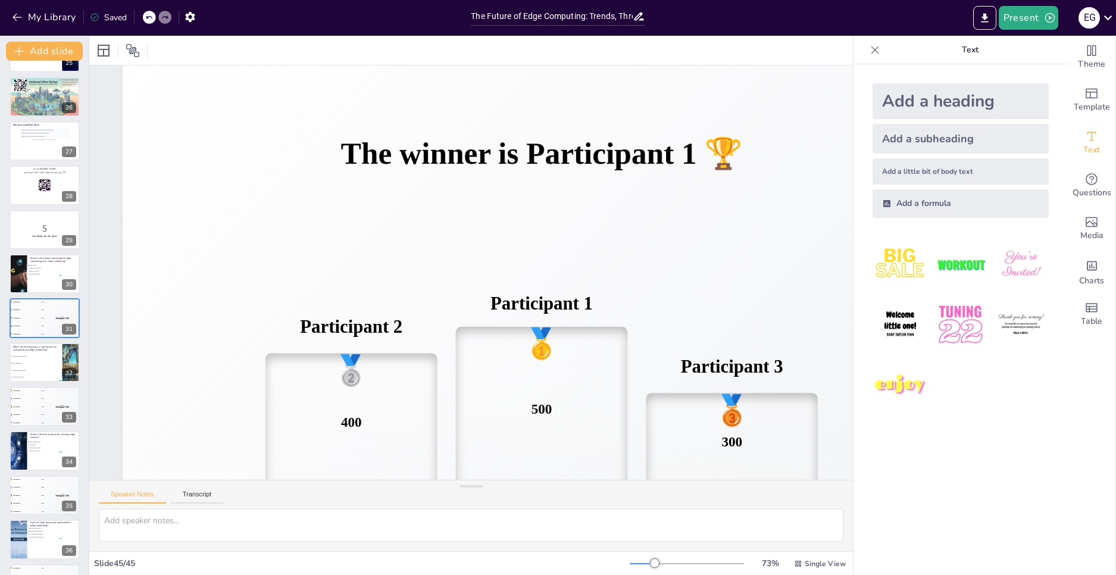
scroll to position [62, 0]
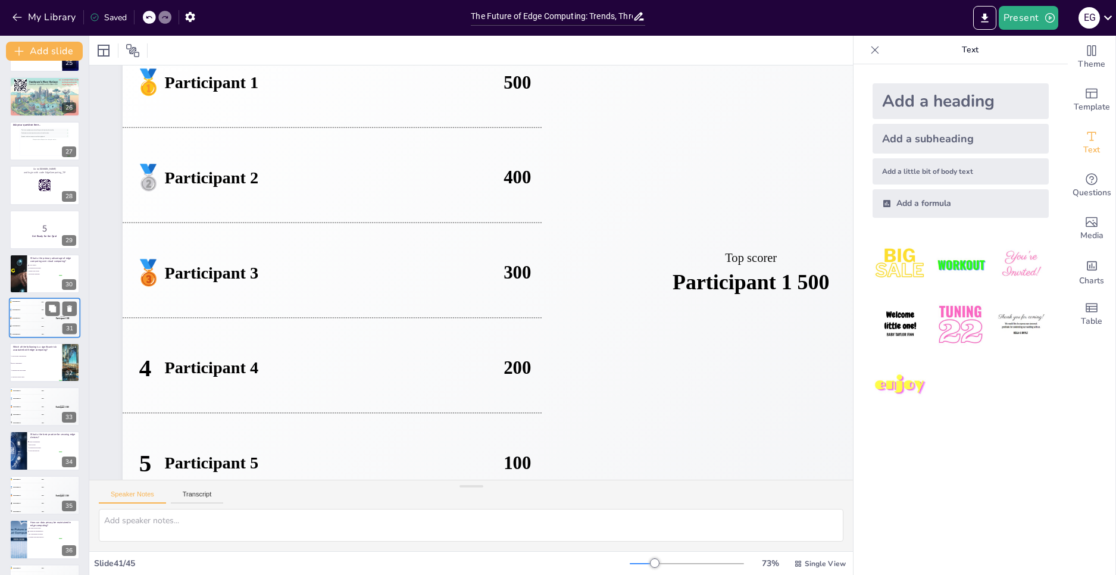
click at [34, 318] on div "🥉 Participant 3 300" at bounding box center [27, 318] width 36 height 8
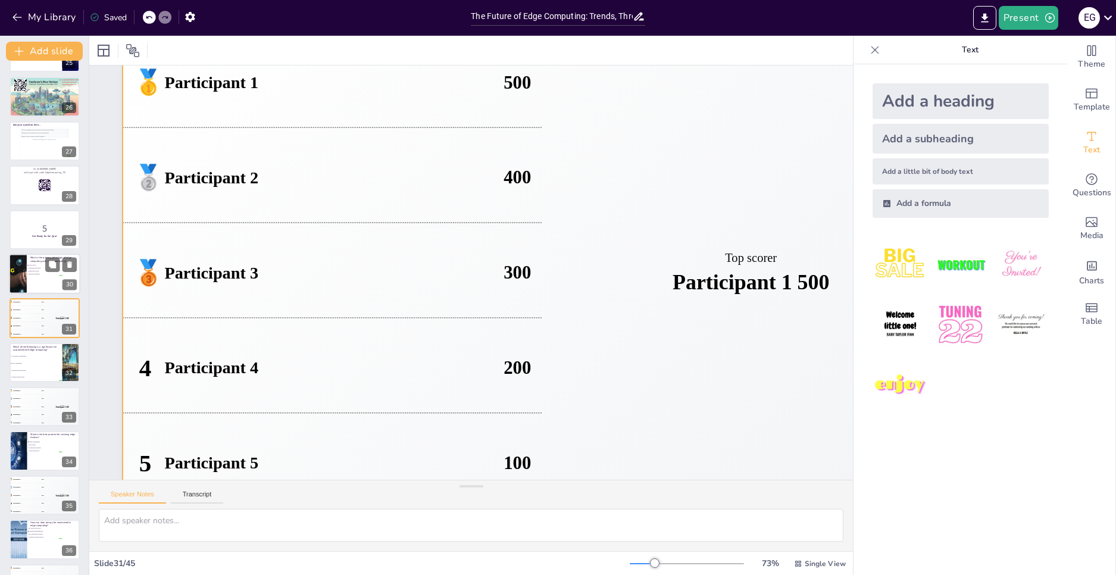
scroll to position [0, 0]
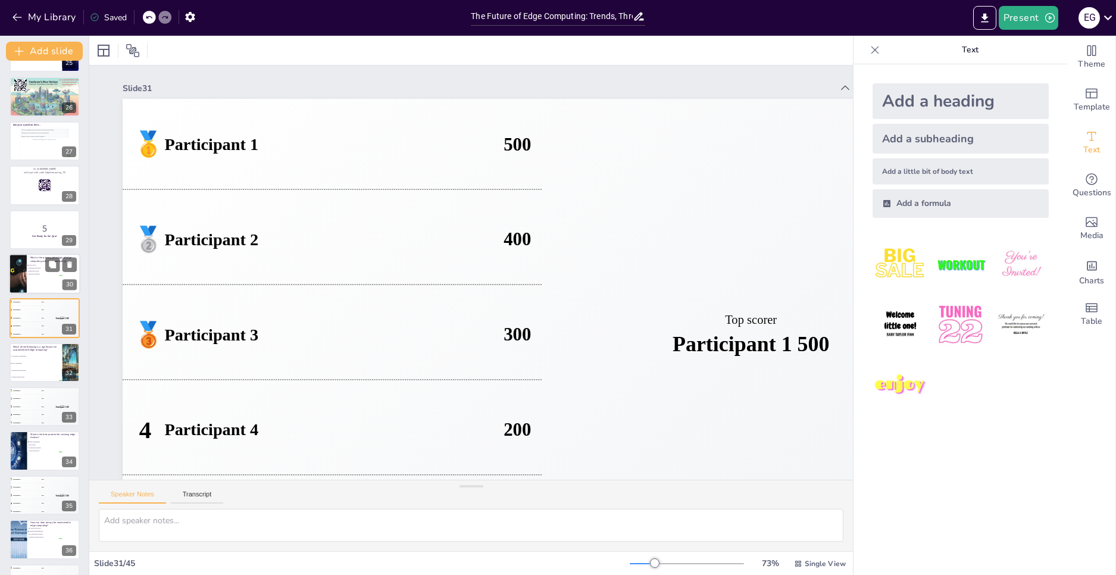
click at [21, 273] on div at bounding box center [18, 273] width 86 height 40
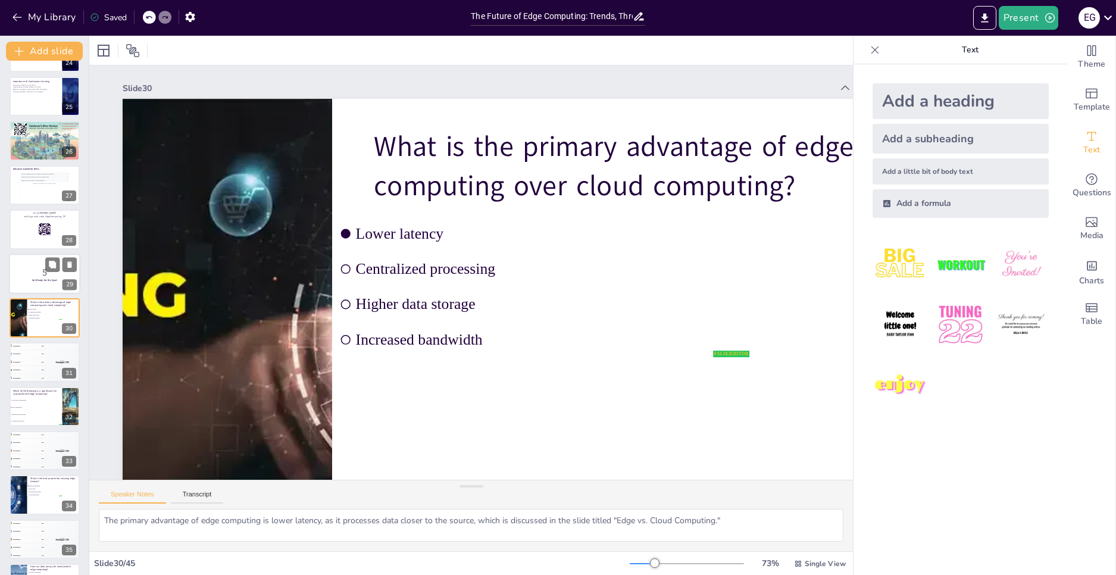
click at [32, 275] on p "5" at bounding box center [44, 271] width 64 height 13
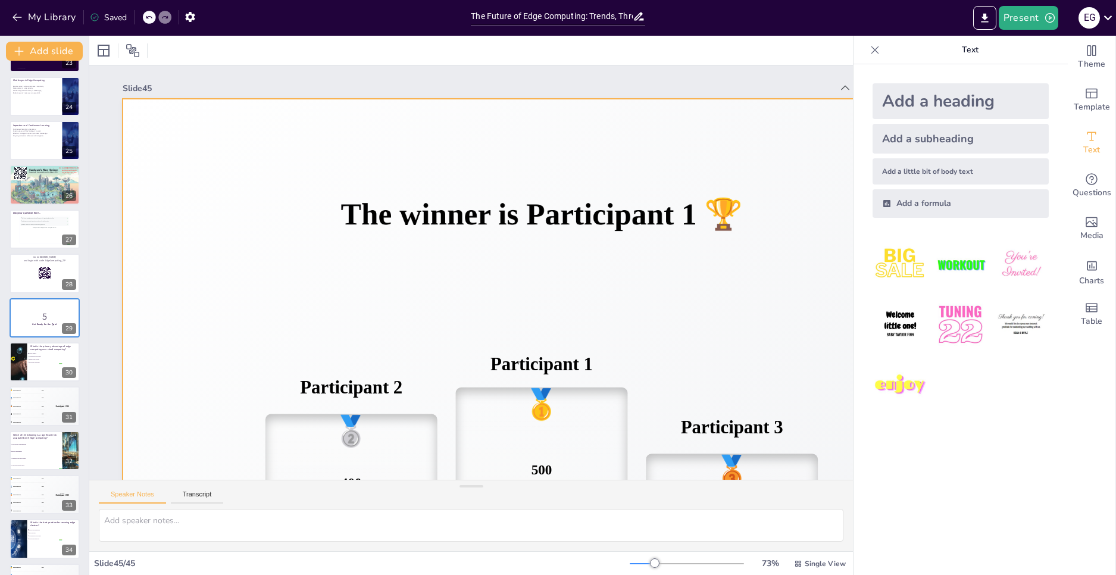
scroll to position [62, 0]
